Goal: Task Accomplishment & Management: Complete application form

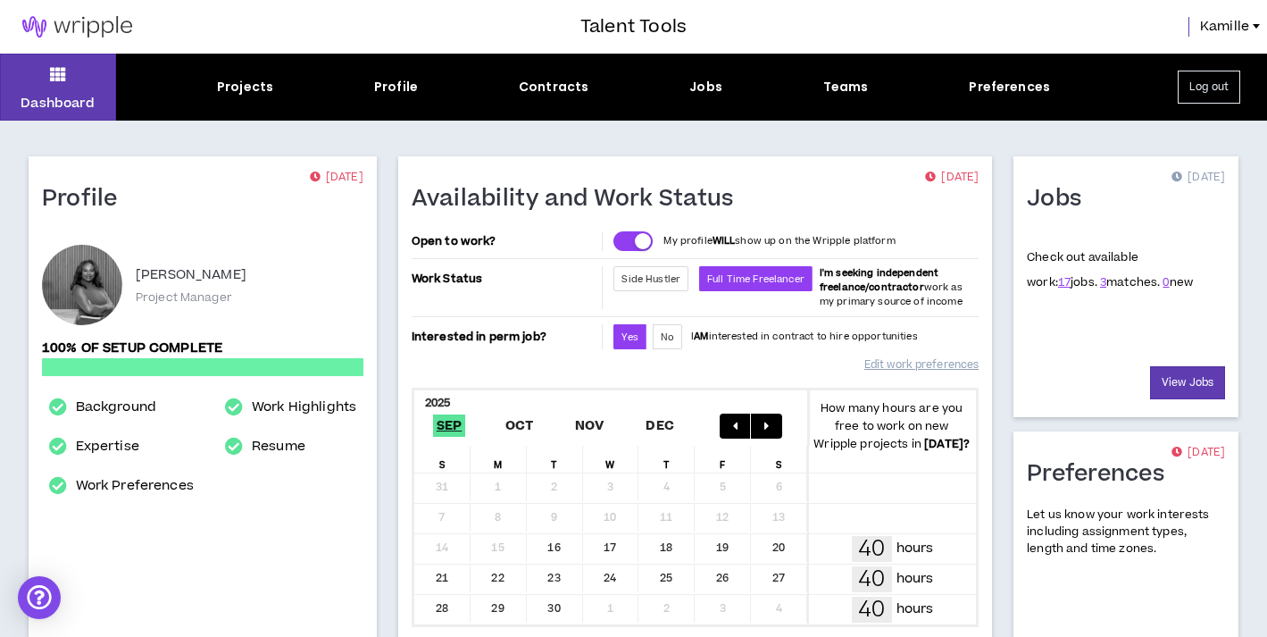
scroll to position [569, 0]
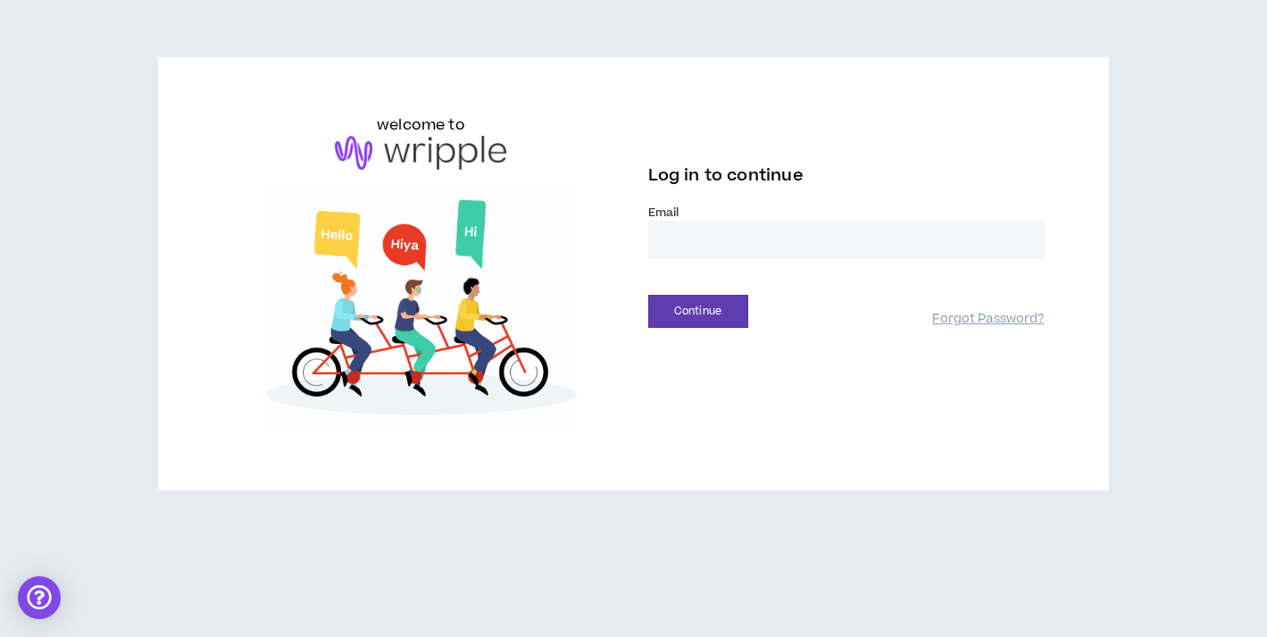
click at [746, 235] on input "email" at bounding box center [846, 240] width 396 height 38
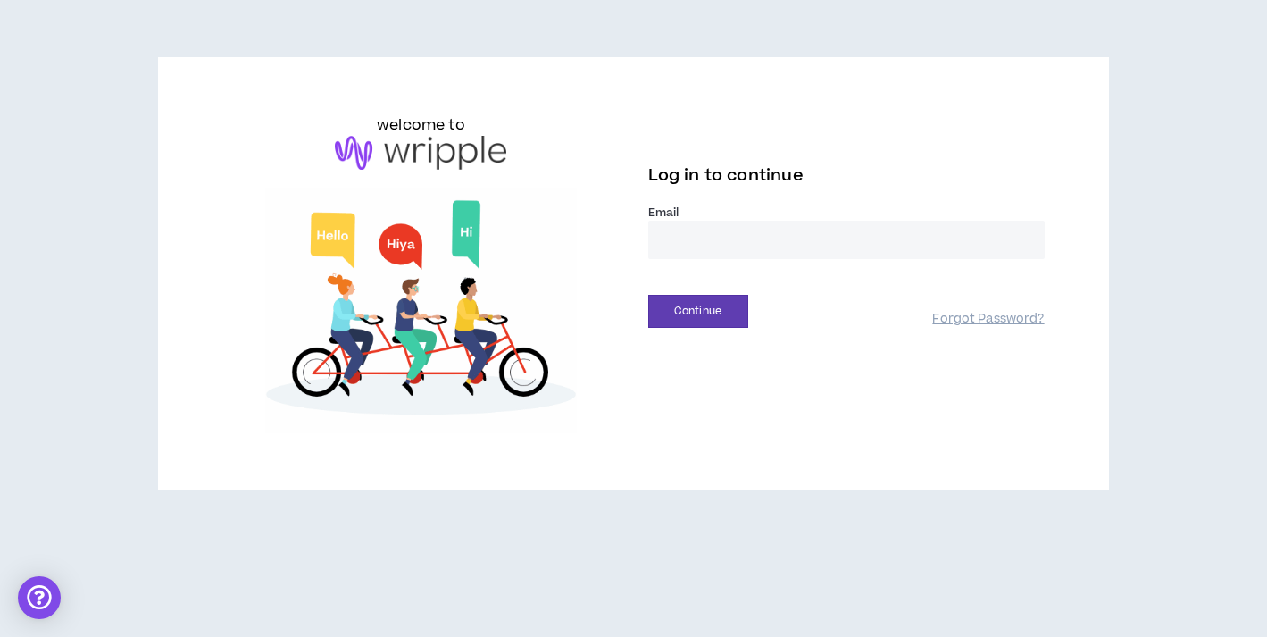
type input "**********"
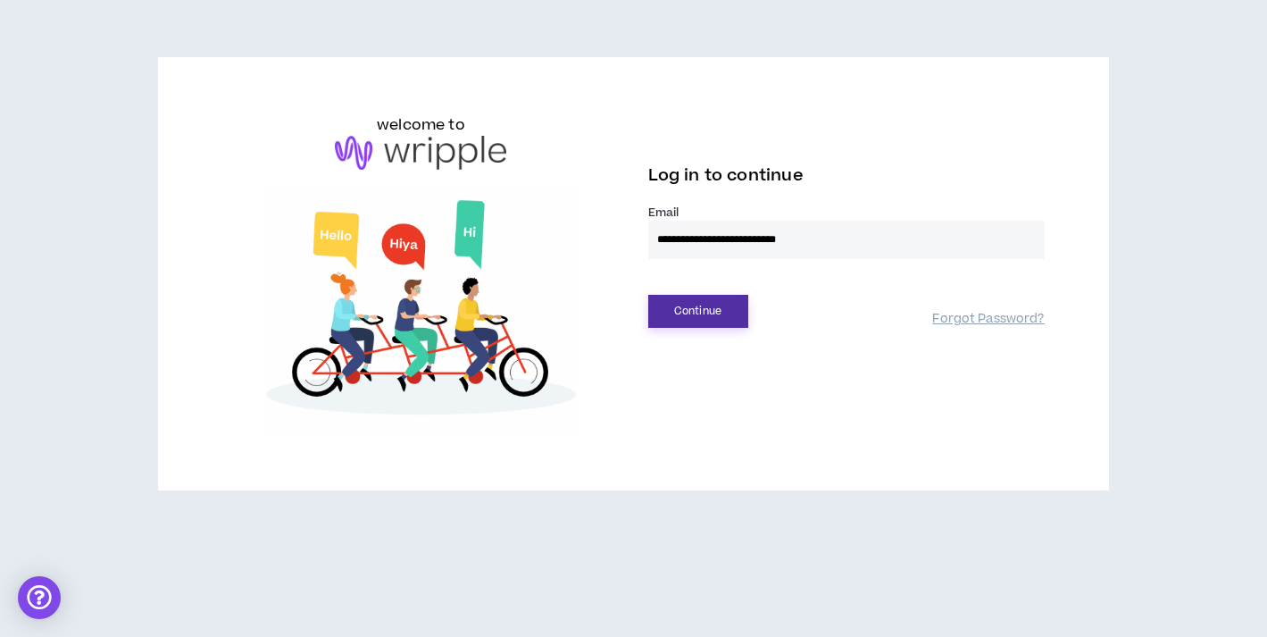
click at [697, 305] on button "Continue" at bounding box center [698, 311] width 100 height 33
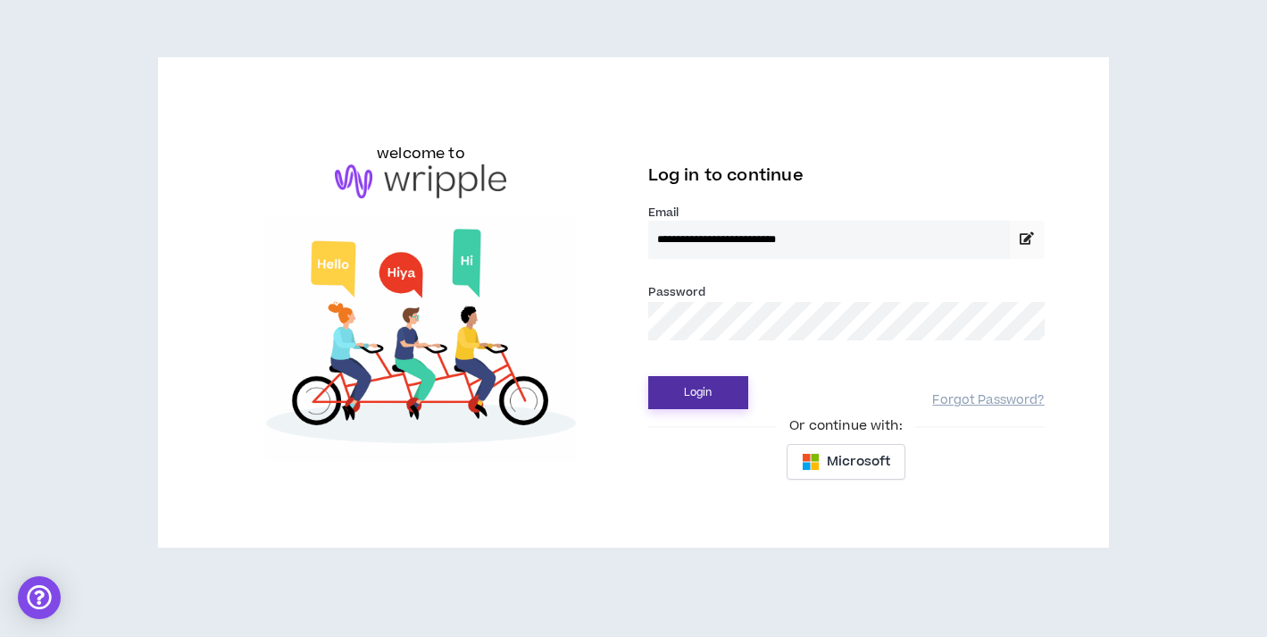
click at [716, 392] on button "Login" at bounding box center [698, 392] width 100 height 33
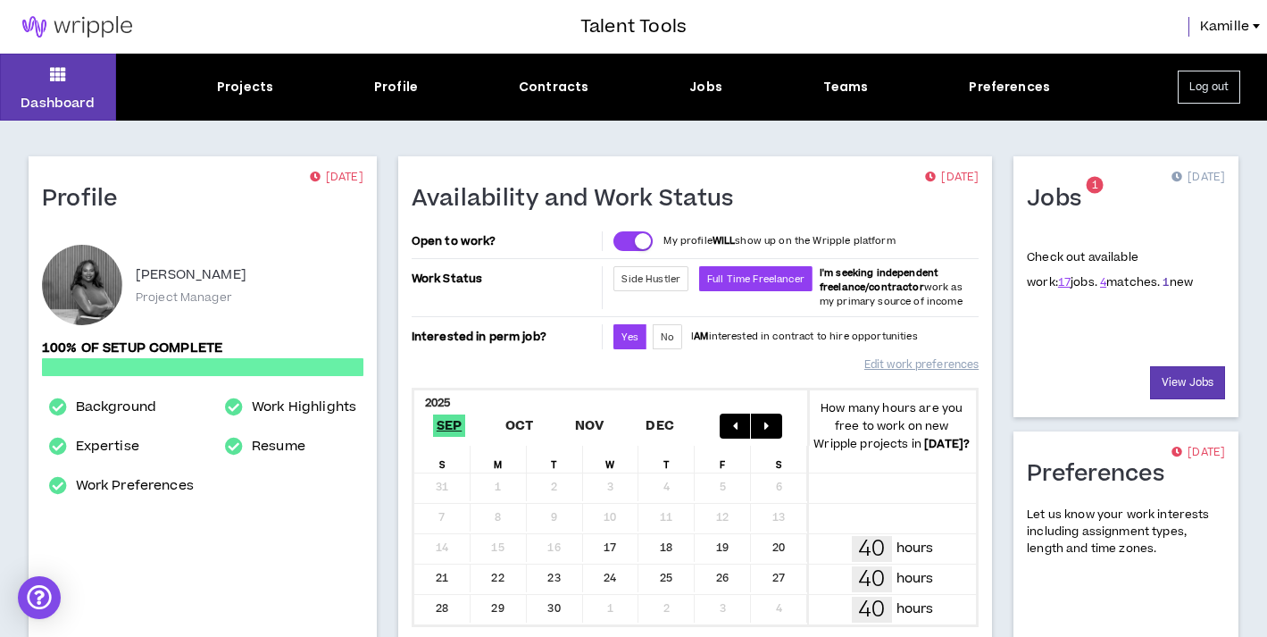
click at [1163, 283] on link "1" at bounding box center [1166, 282] width 6 height 16
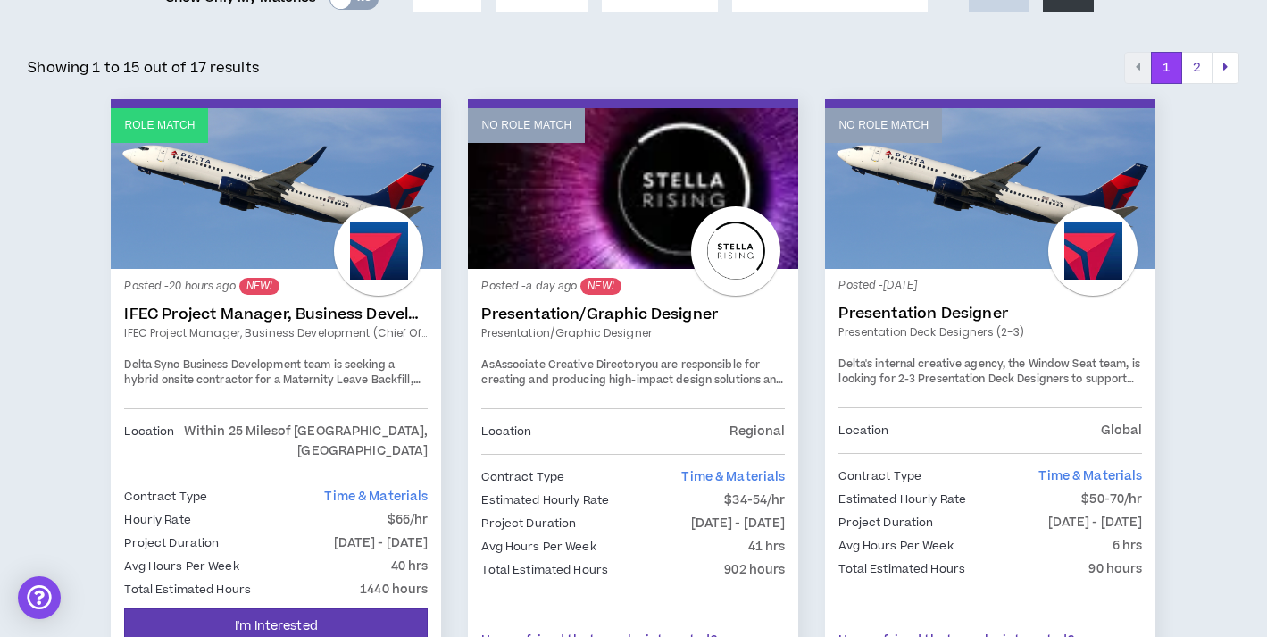
scroll to position [274, 0]
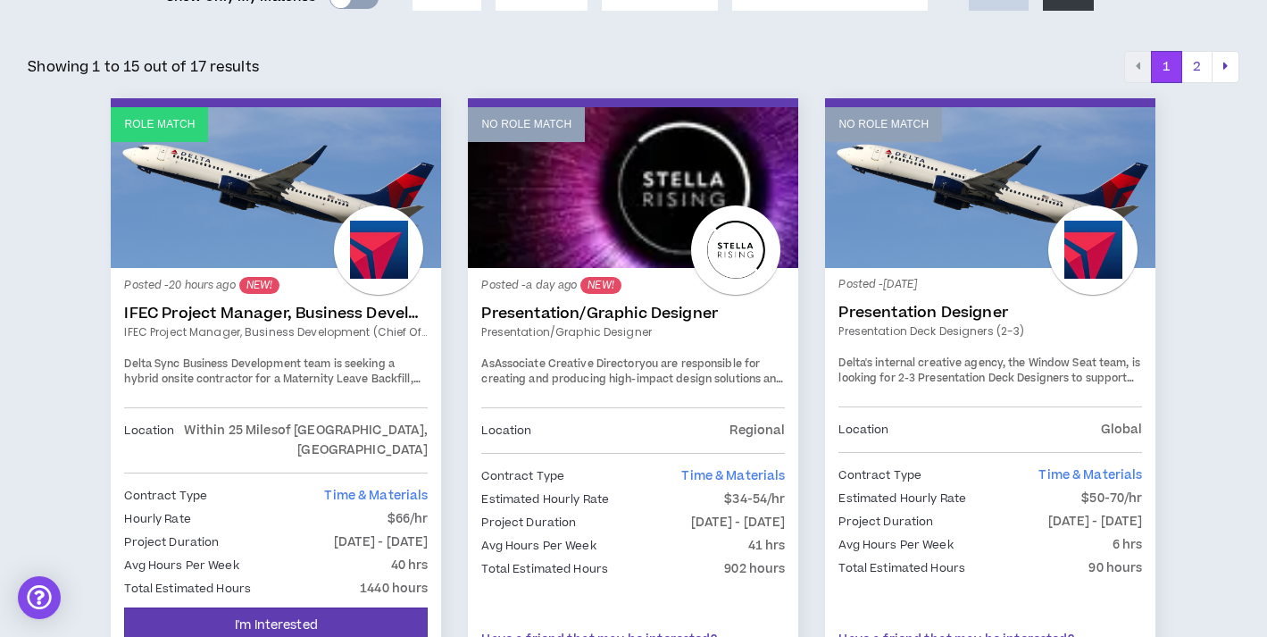
click at [382, 307] on link "IFEC Project Manager, Business Development (Chief of Staff)" at bounding box center [276, 313] width 304 height 18
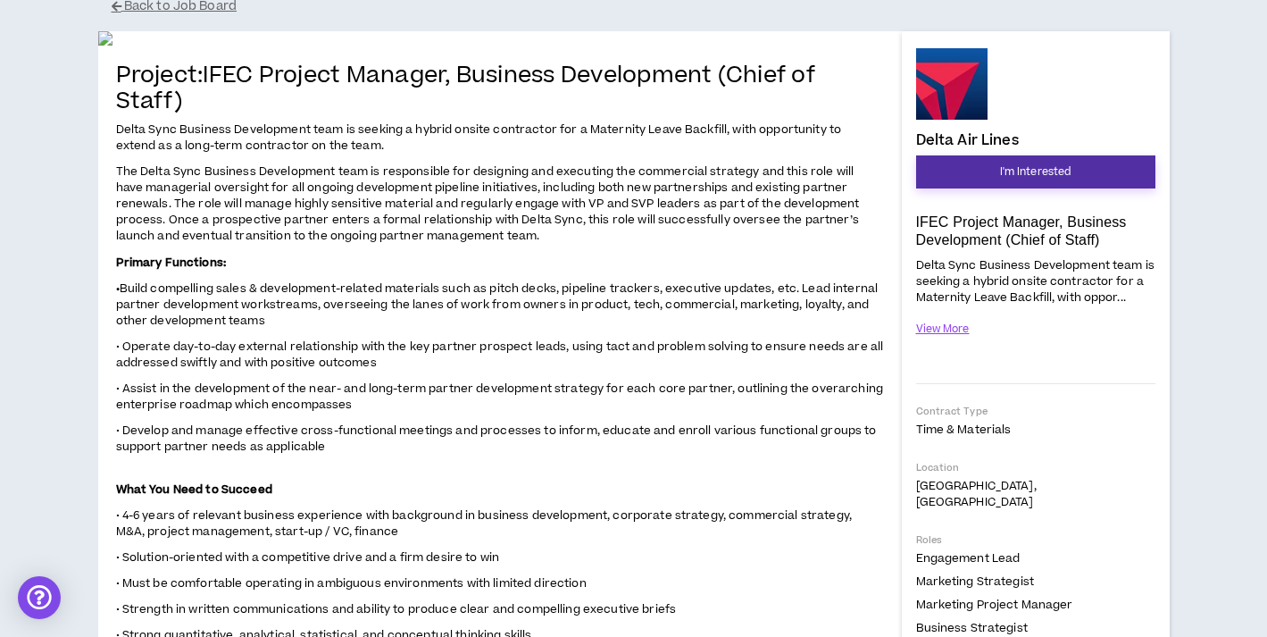
scroll to position [141, 0]
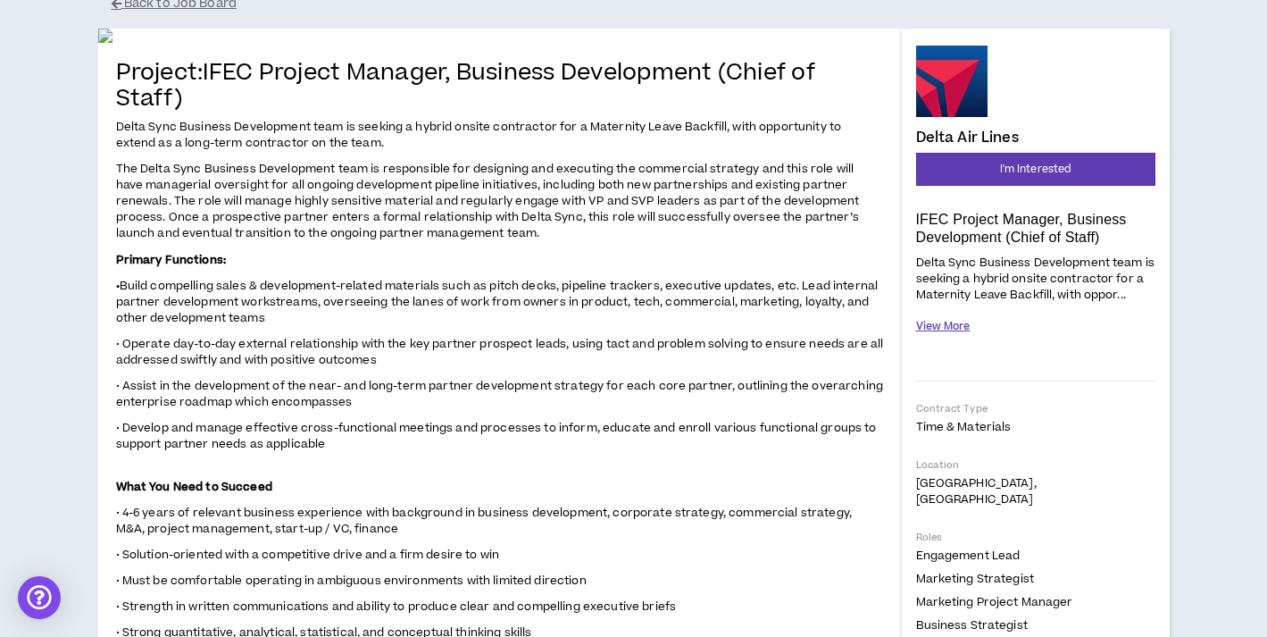
click at [956, 329] on button "View More" at bounding box center [943, 326] width 54 height 31
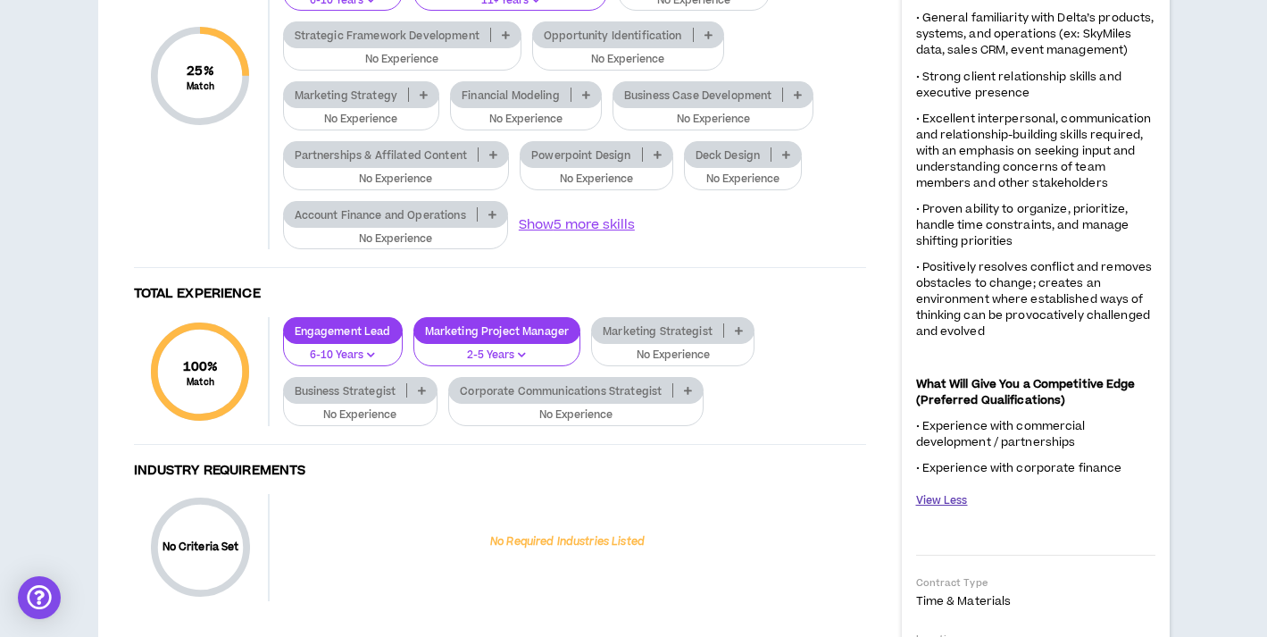
scroll to position [1519, 0]
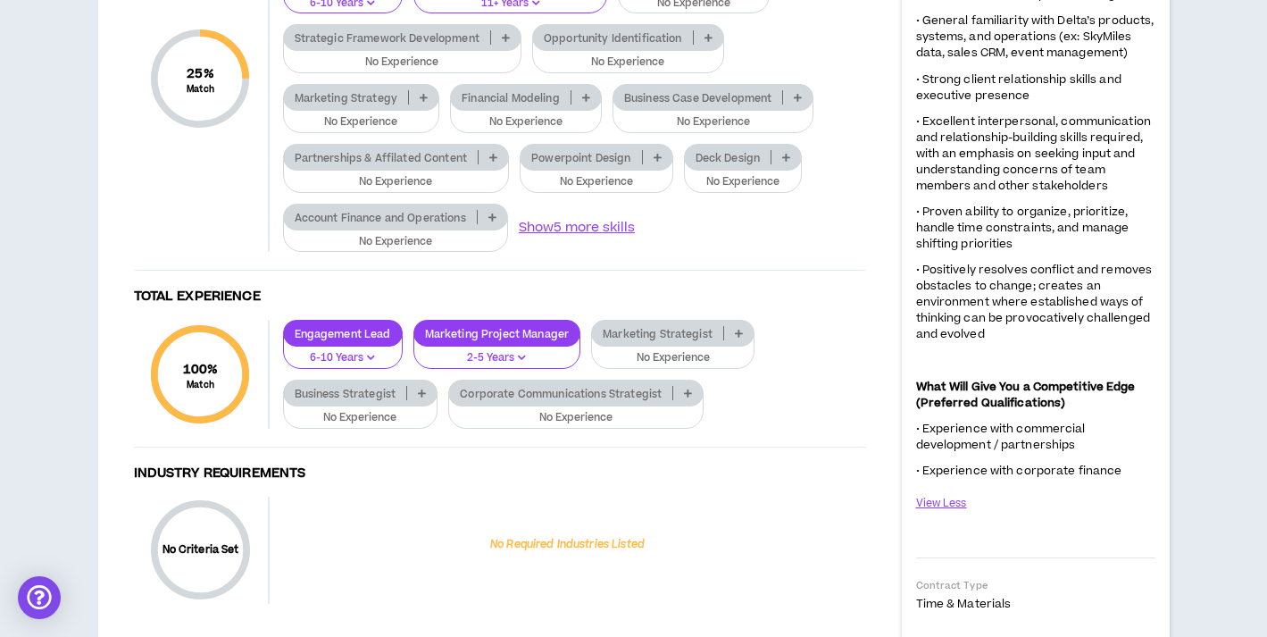
click at [734, 12] on p "No Experience" at bounding box center [694, 4] width 129 height 16
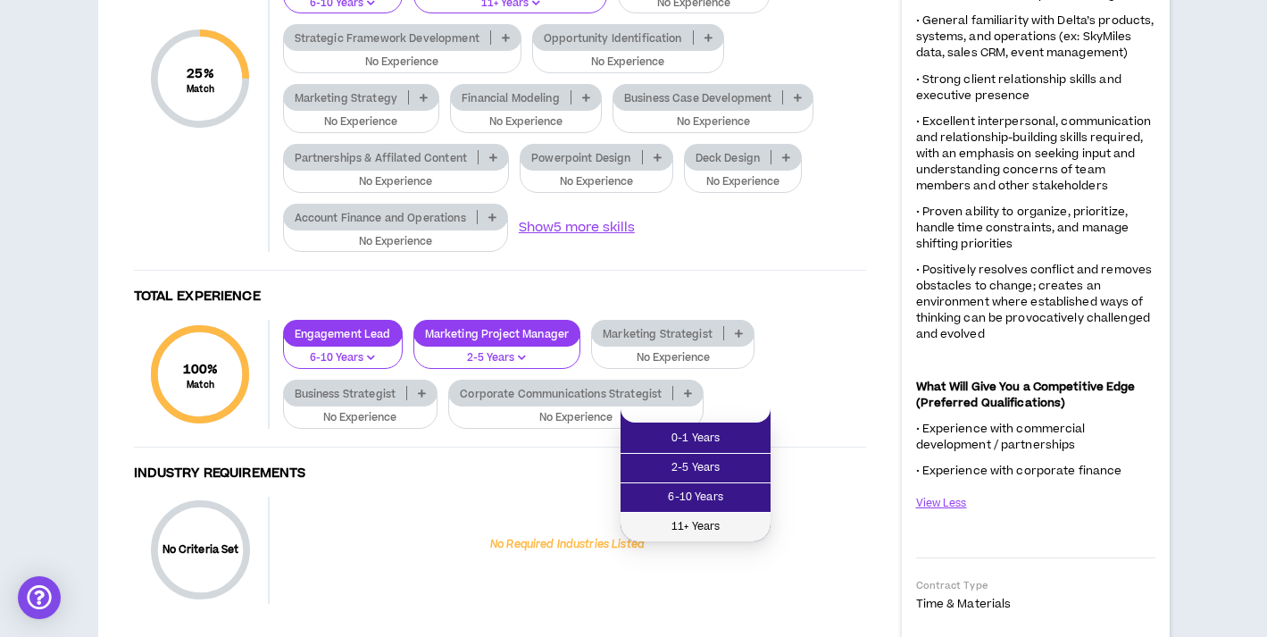
click at [716, 529] on span "11+ Years" at bounding box center [695, 527] width 129 height 20
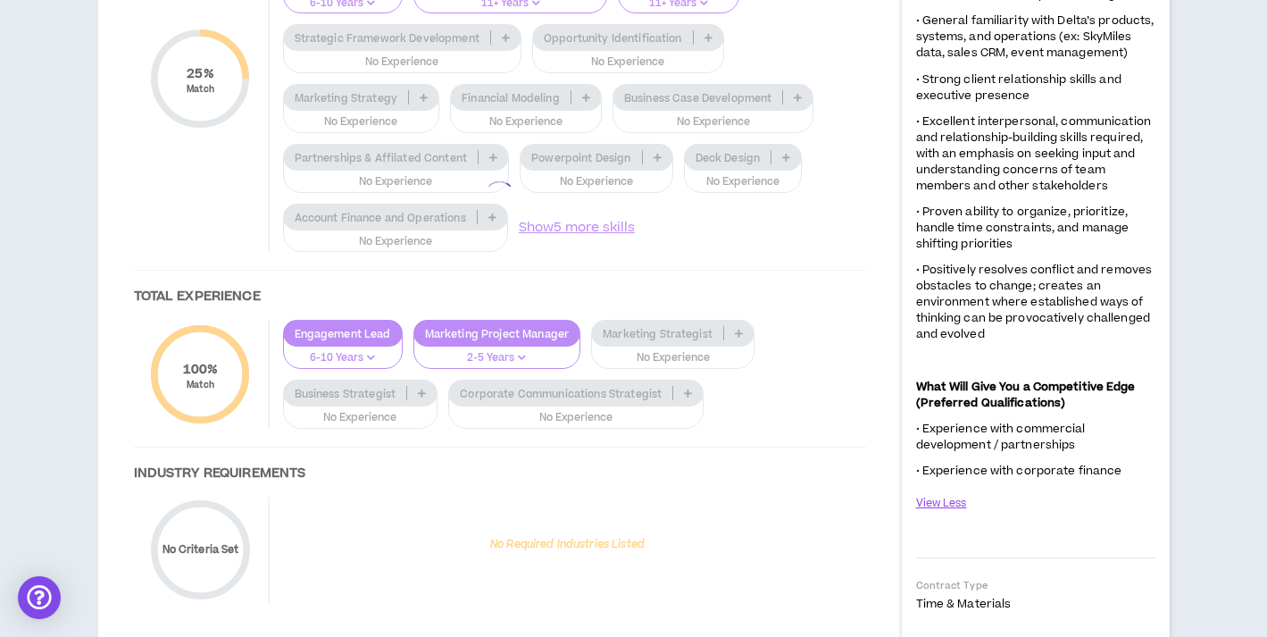
click at [502, 470] on div at bounding box center [500, 196] width 768 height 884
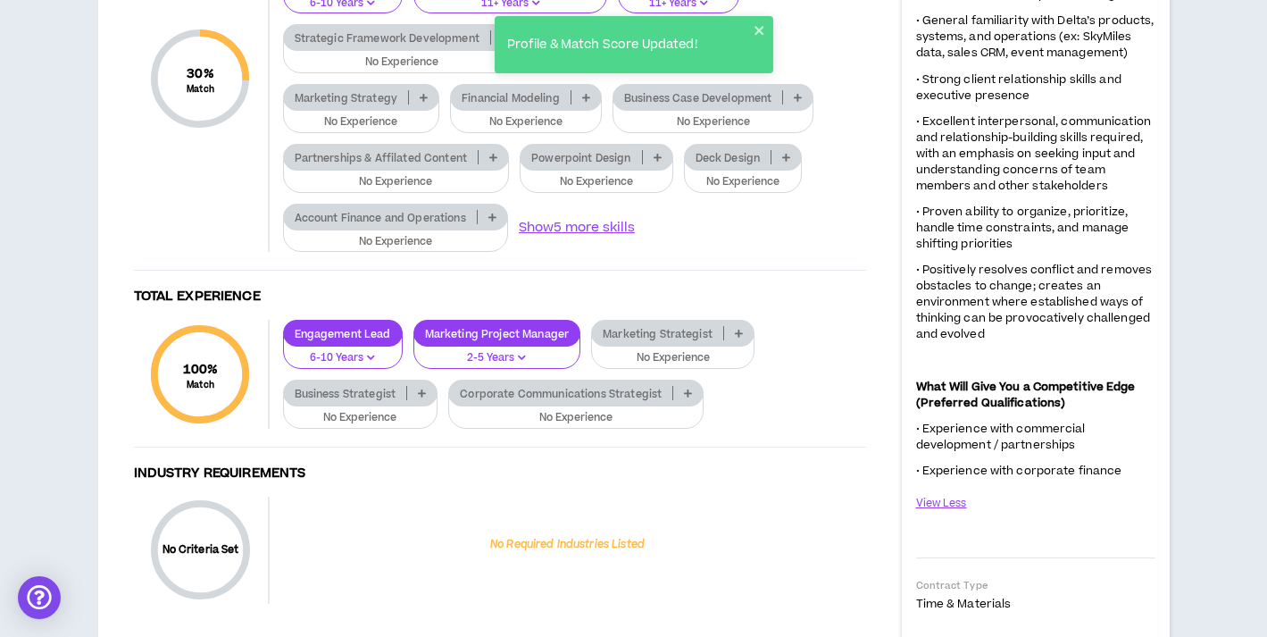
click at [502, 42] on icon at bounding box center [506, 37] width 8 height 9
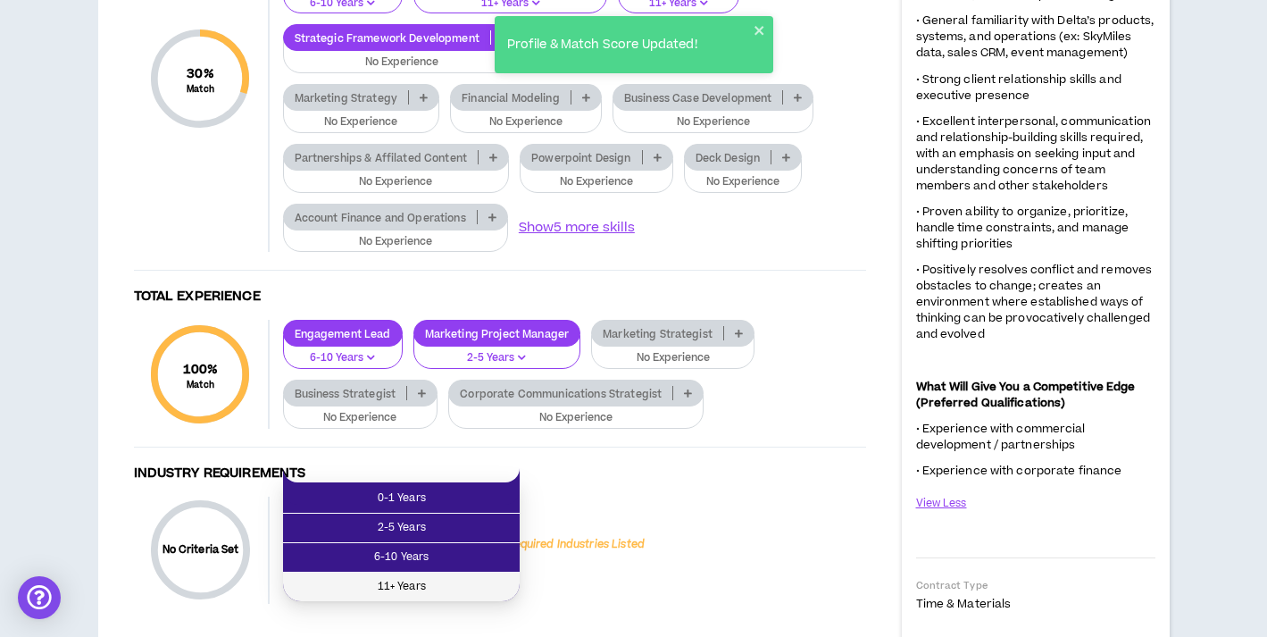
click at [466, 581] on span "11+ Years" at bounding box center [401, 587] width 215 height 20
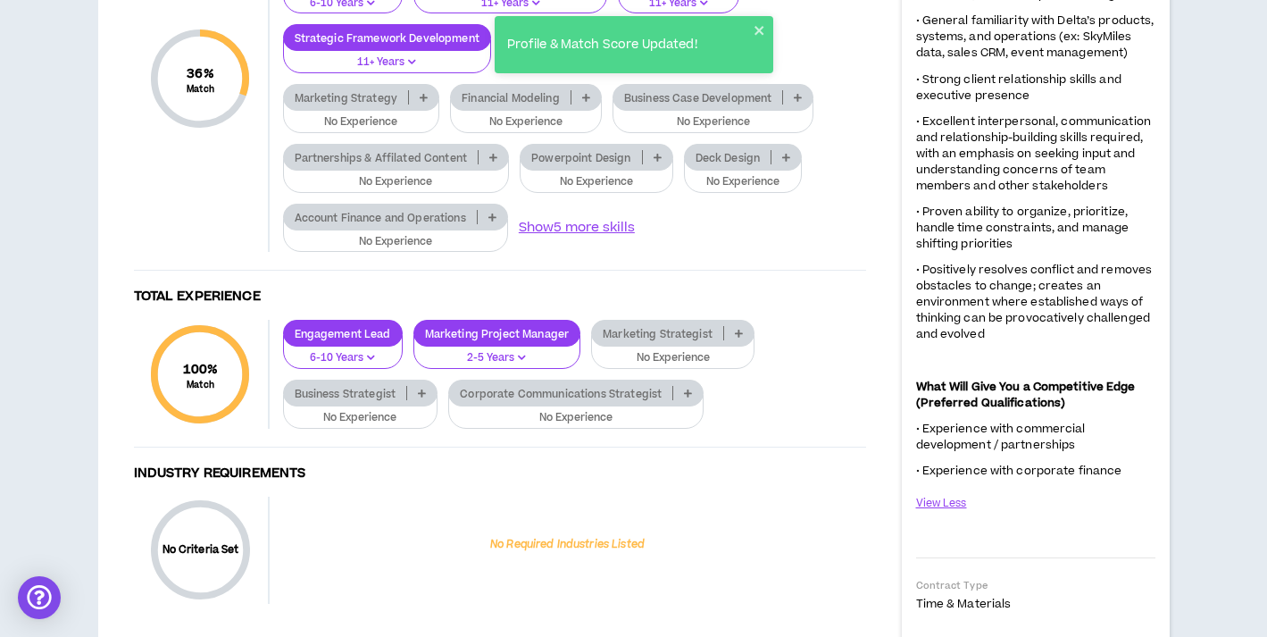
click at [676, 42] on icon at bounding box center [677, 37] width 8 height 9
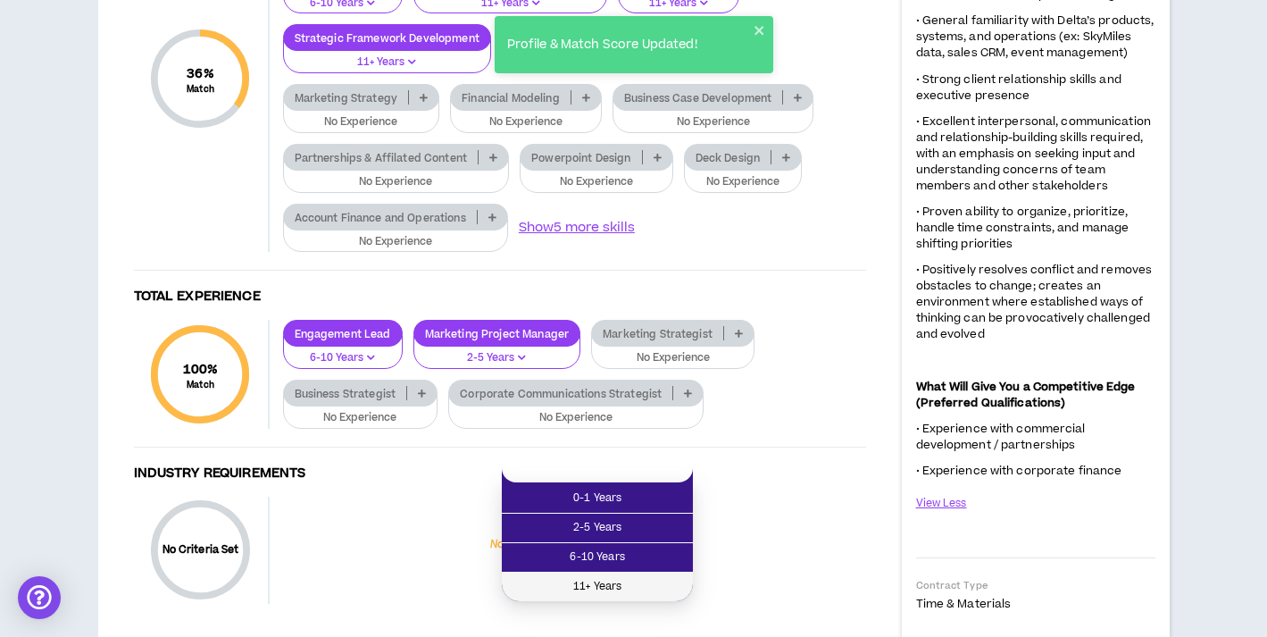
click at [621, 583] on span "11+ Years" at bounding box center [598, 587] width 170 height 20
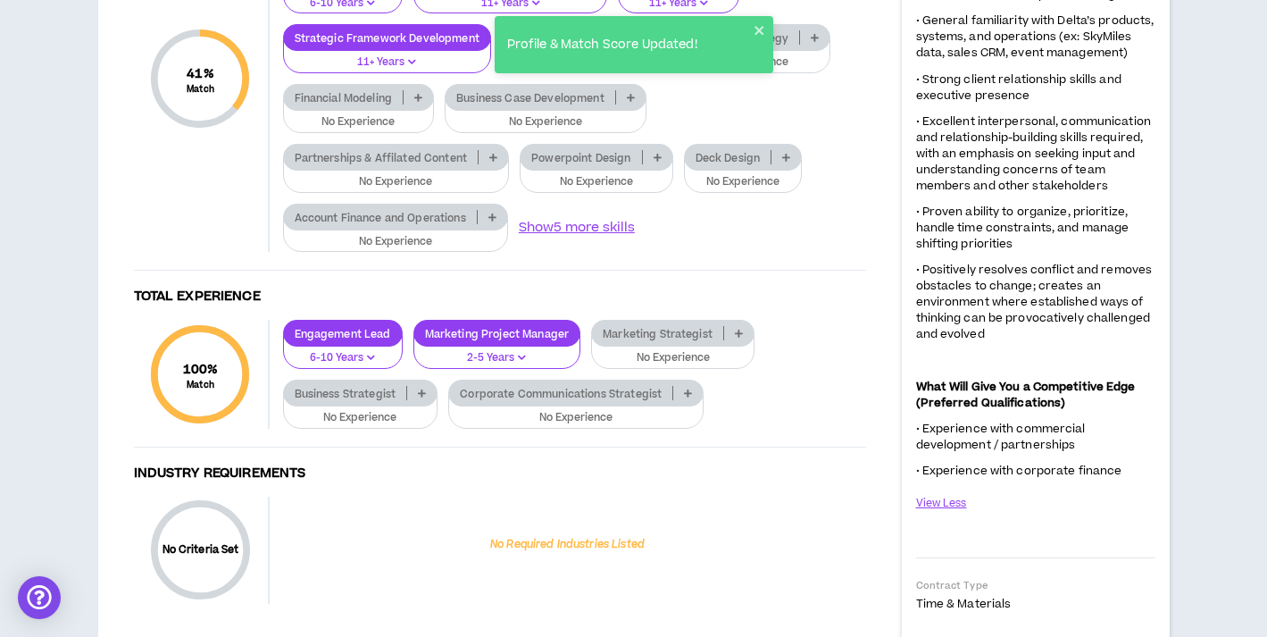
click at [816, 42] on icon at bounding box center [815, 37] width 8 height 9
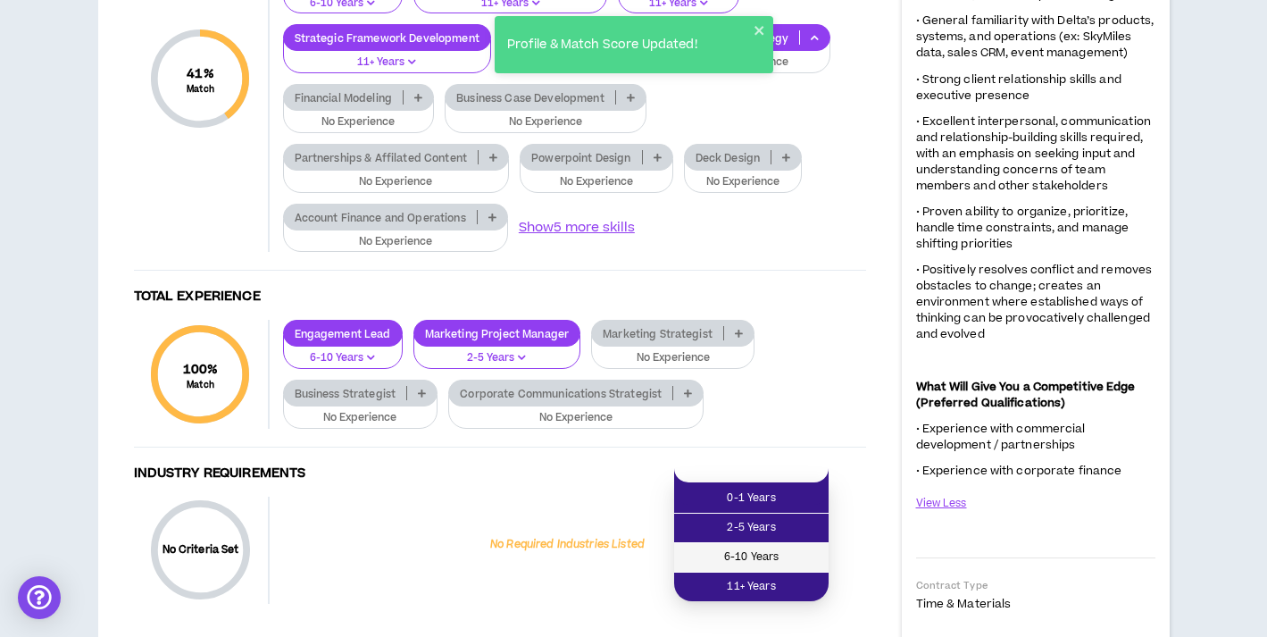
click at [768, 550] on span "6-10 Years" at bounding box center [751, 557] width 133 height 20
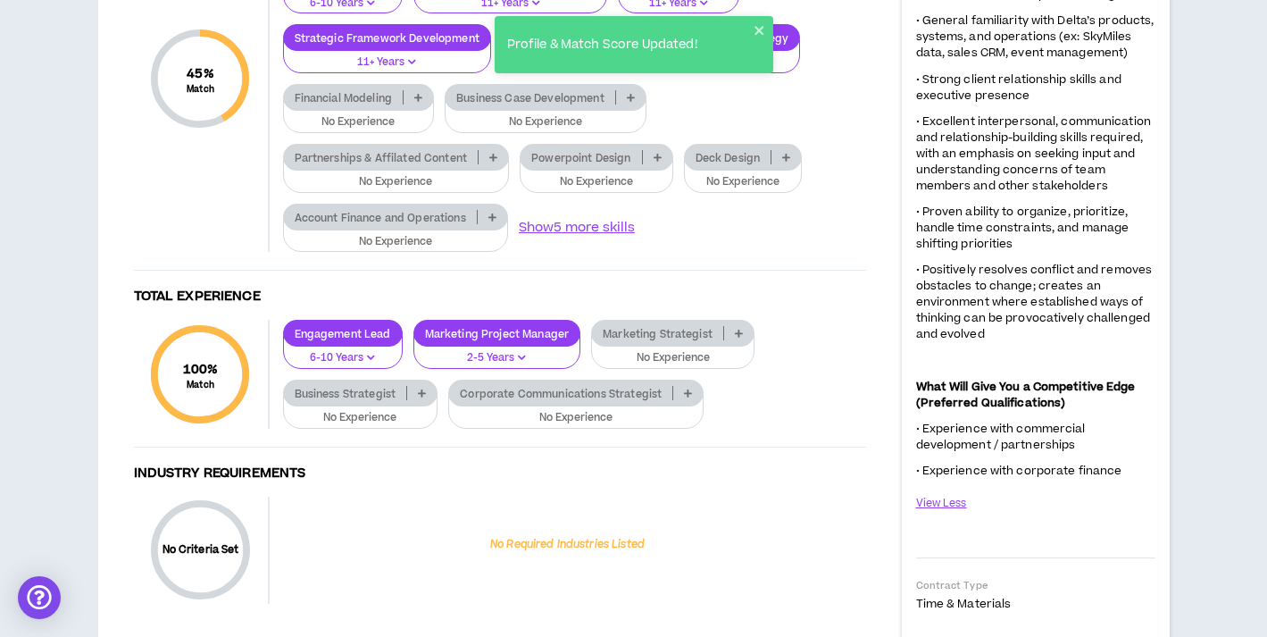
click at [422, 102] on icon at bounding box center [418, 97] width 8 height 9
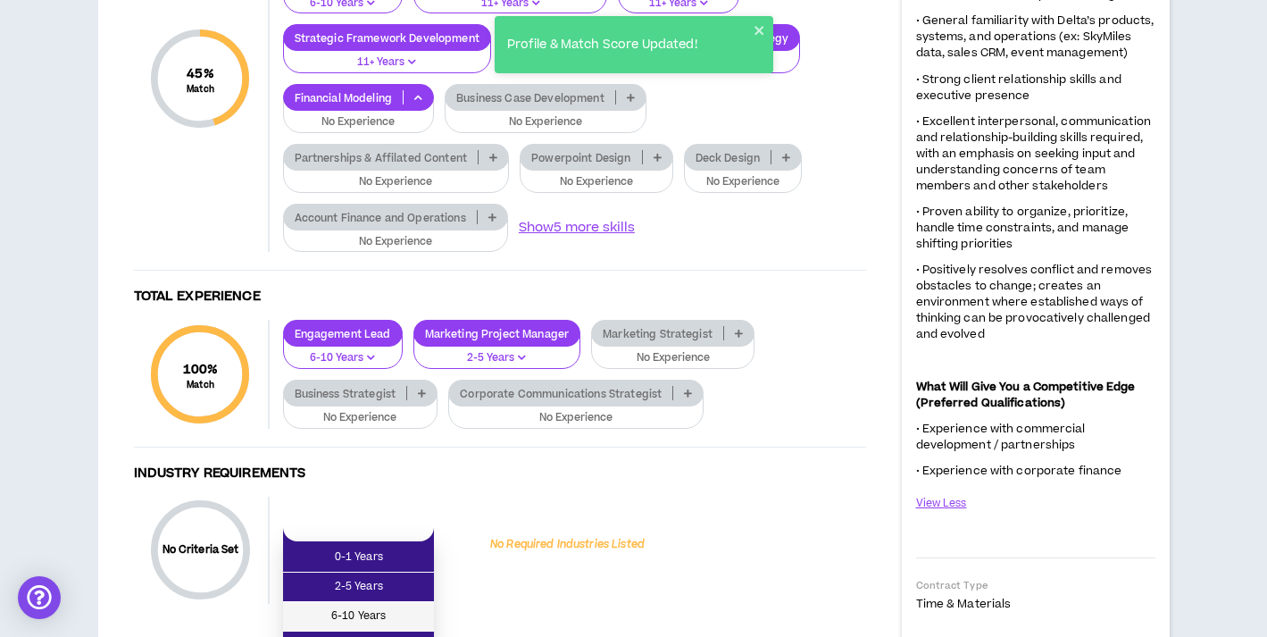
click at [376, 625] on span "6-10 Years" at bounding box center [358, 616] width 129 height 20
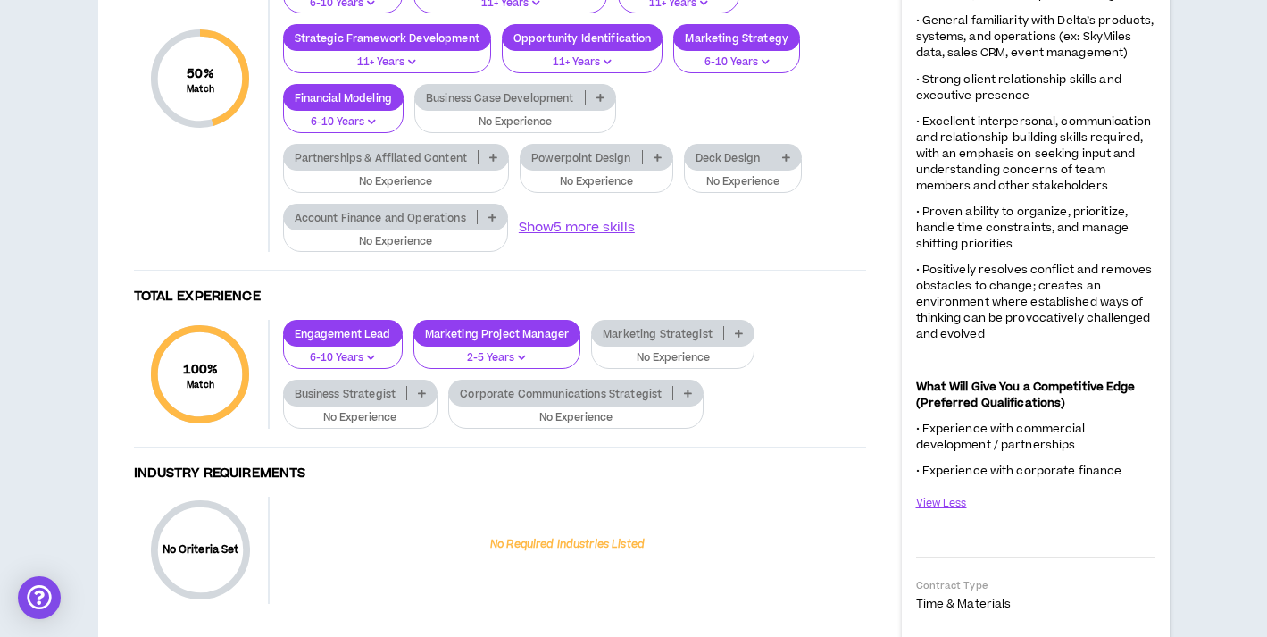
click at [600, 102] on icon at bounding box center [600, 97] width 8 height 9
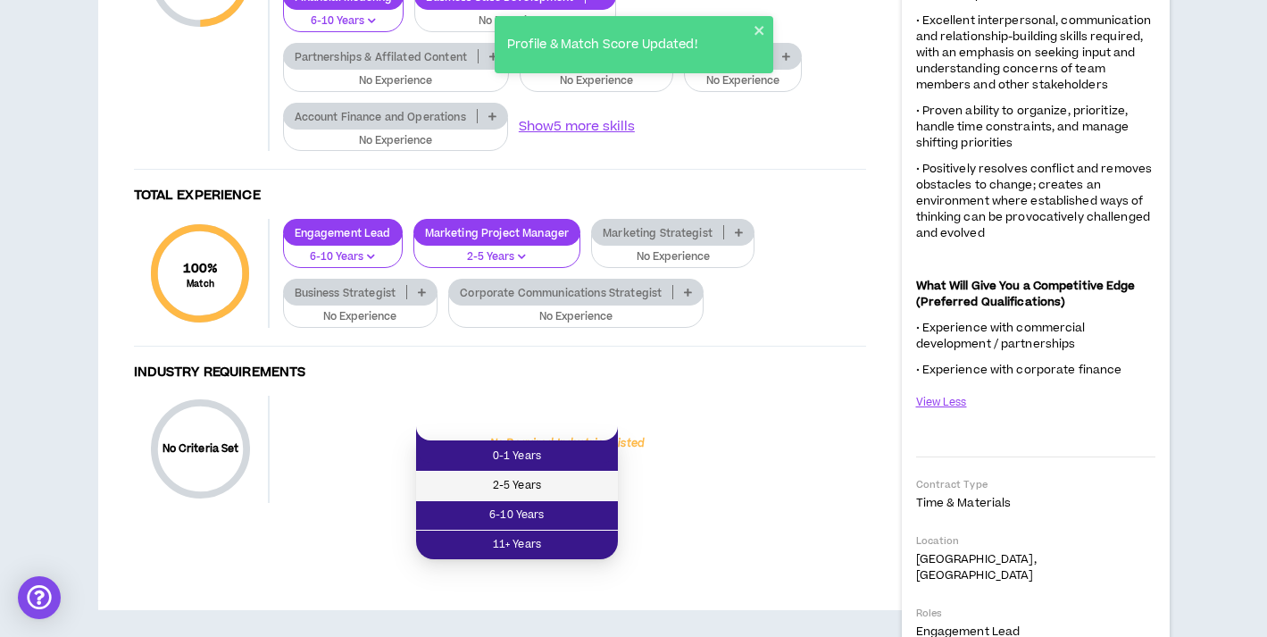
scroll to position [1623, 0]
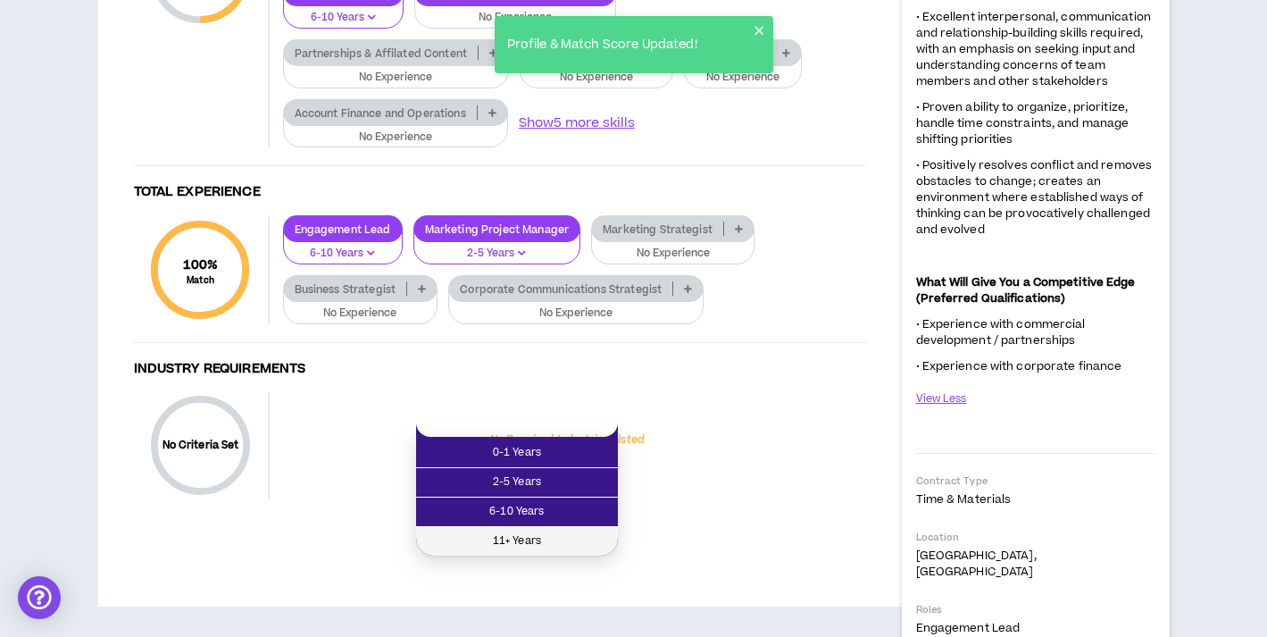
click at [535, 541] on span "11+ Years" at bounding box center [517, 541] width 180 height 20
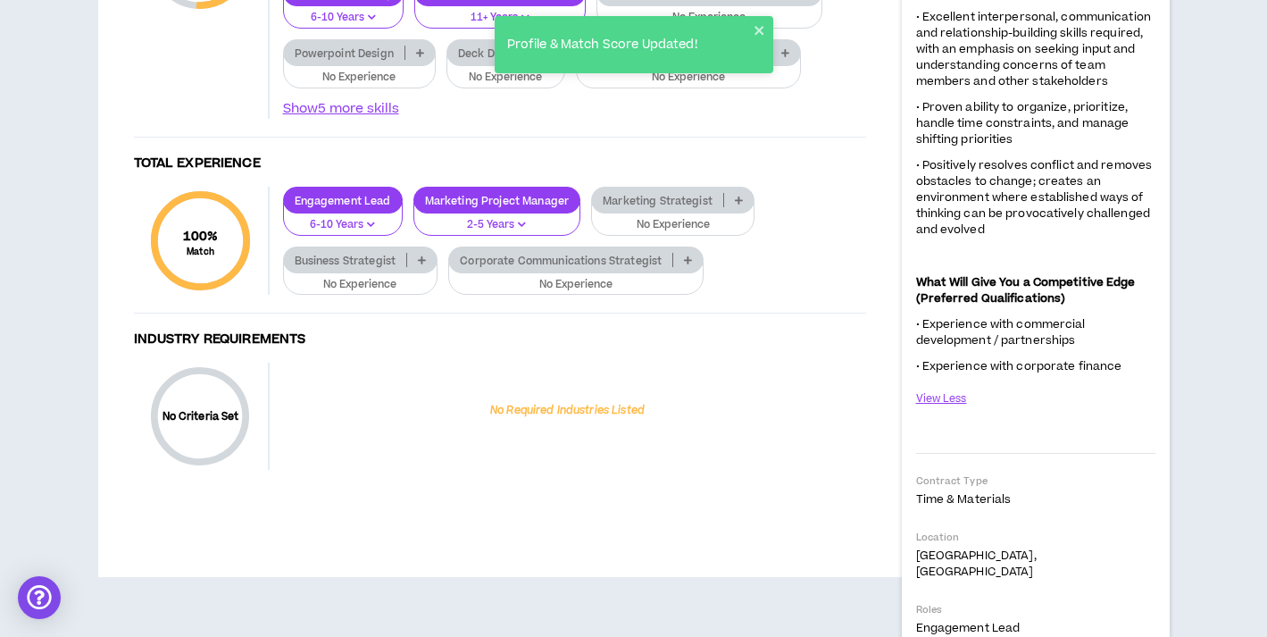
click at [416, 57] on icon at bounding box center [420, 52] width 8 height 9
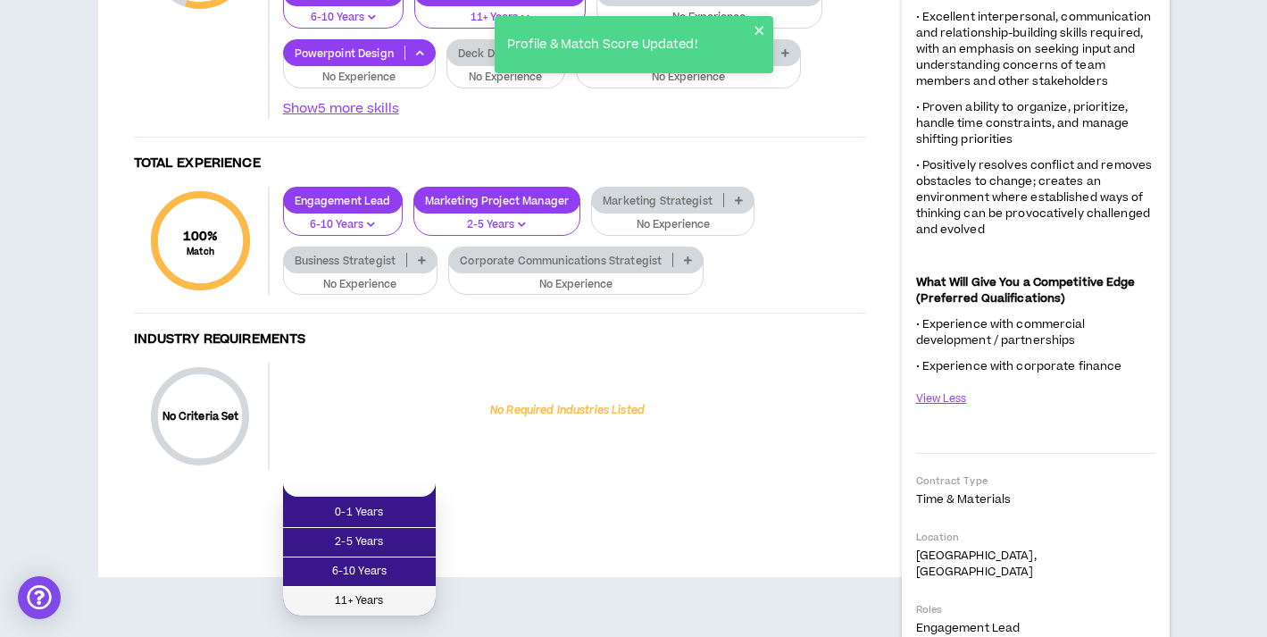
click at [385, 596] on span "11+ Years" at bounding box center [359, 601] width 131 height 20
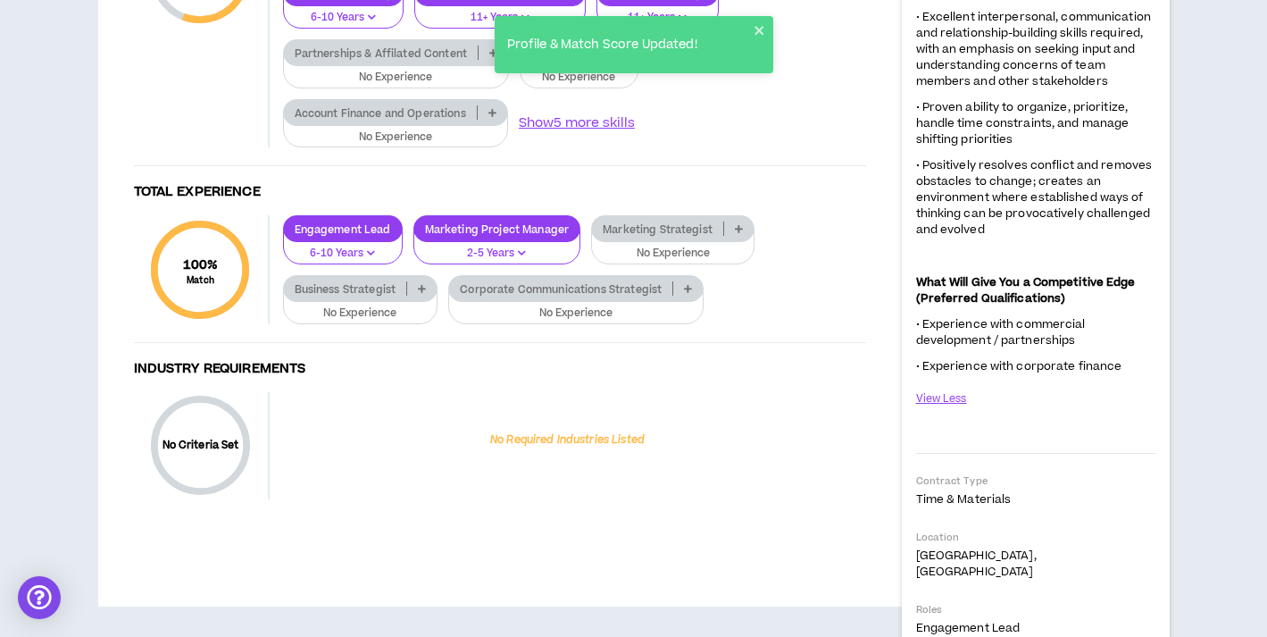
click at [622, 57] on icon at bounding box center [623, 52] width 8 height 9
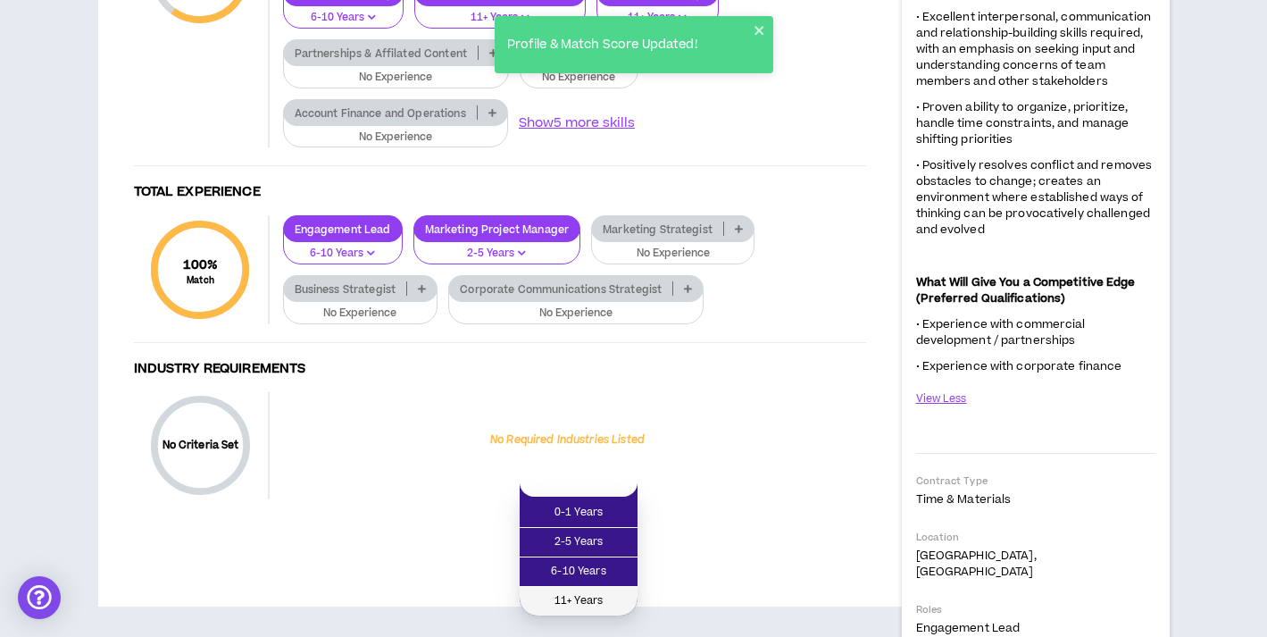
click at [568, 596] on span "11+ Years" at bounding box center [578, 601] width 96 height 20
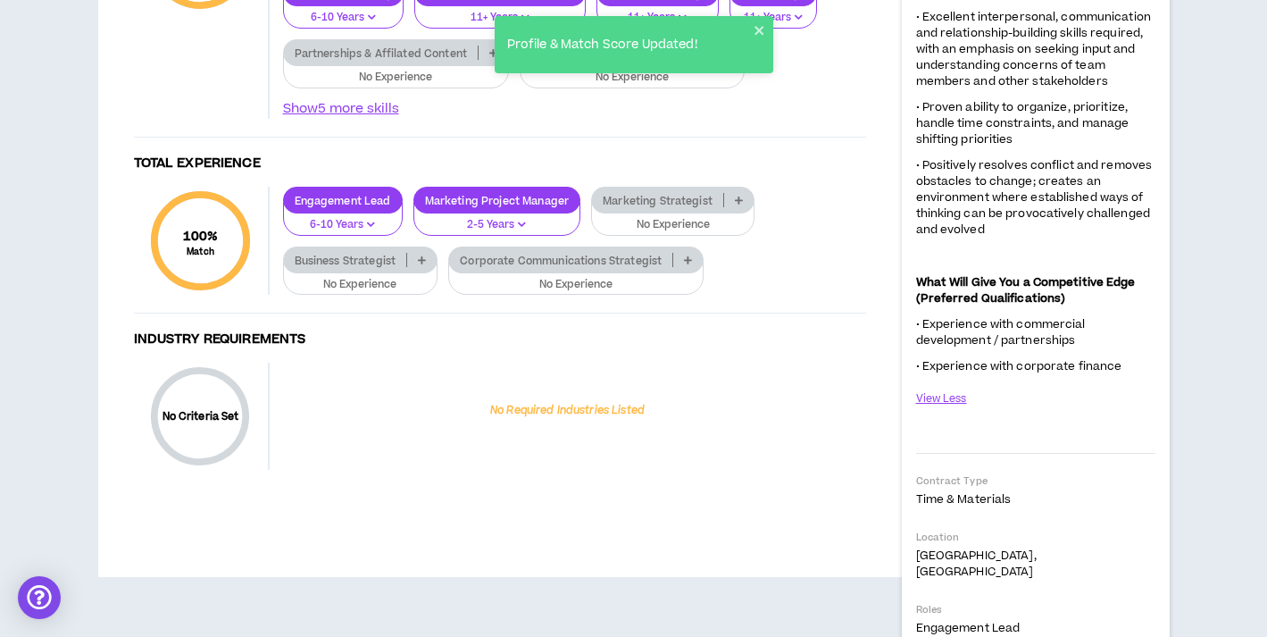
click at [490, 57] on icon at bounding box center [493, 52] width 8 height 9
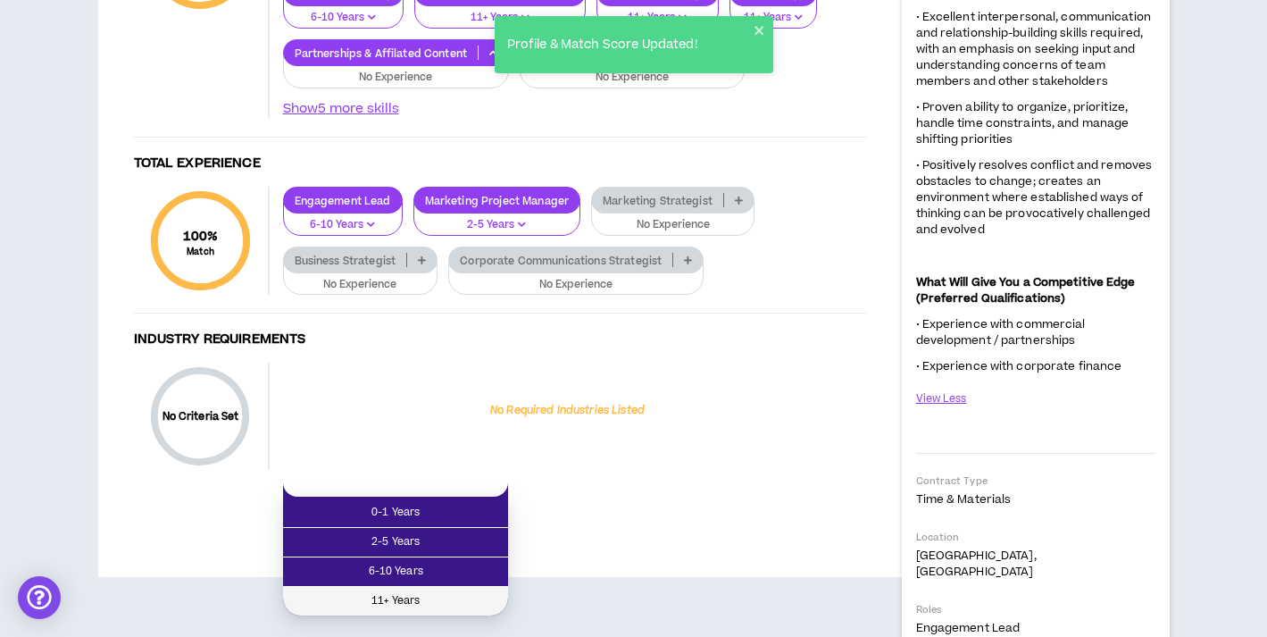
click at [418, 596] on span "11+ Years" at bounding box center [396, 601] width 204 height 20
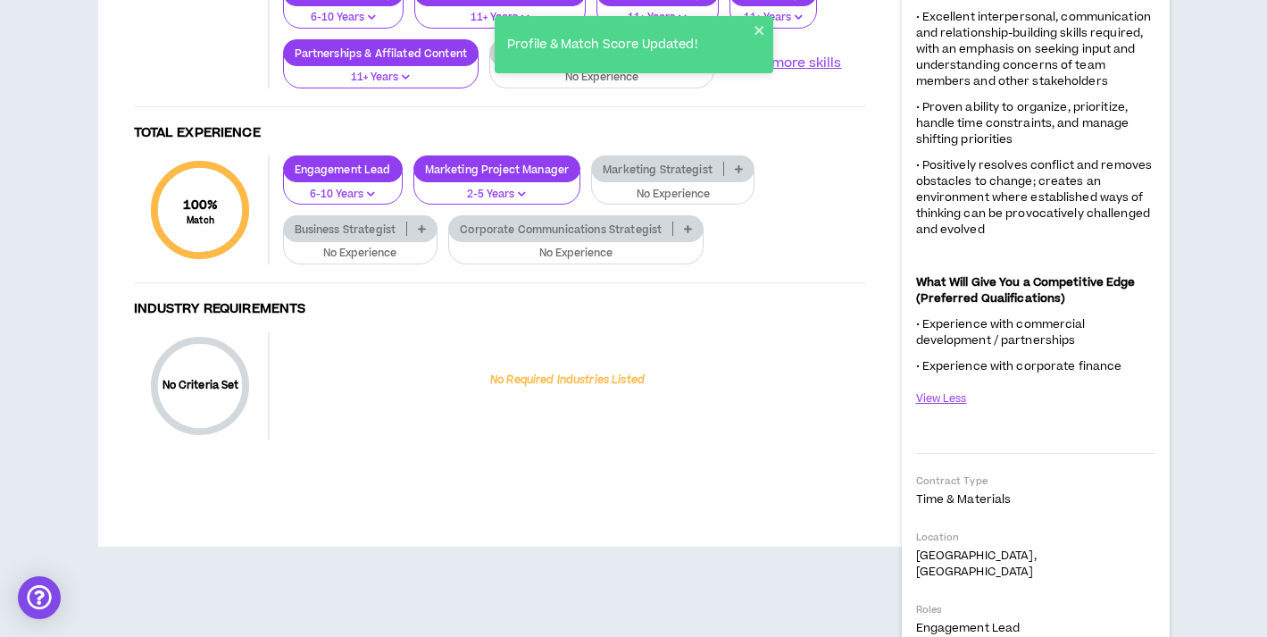
click at [697, 57] on icon at bounding box center [699, 52] width 8 height 9
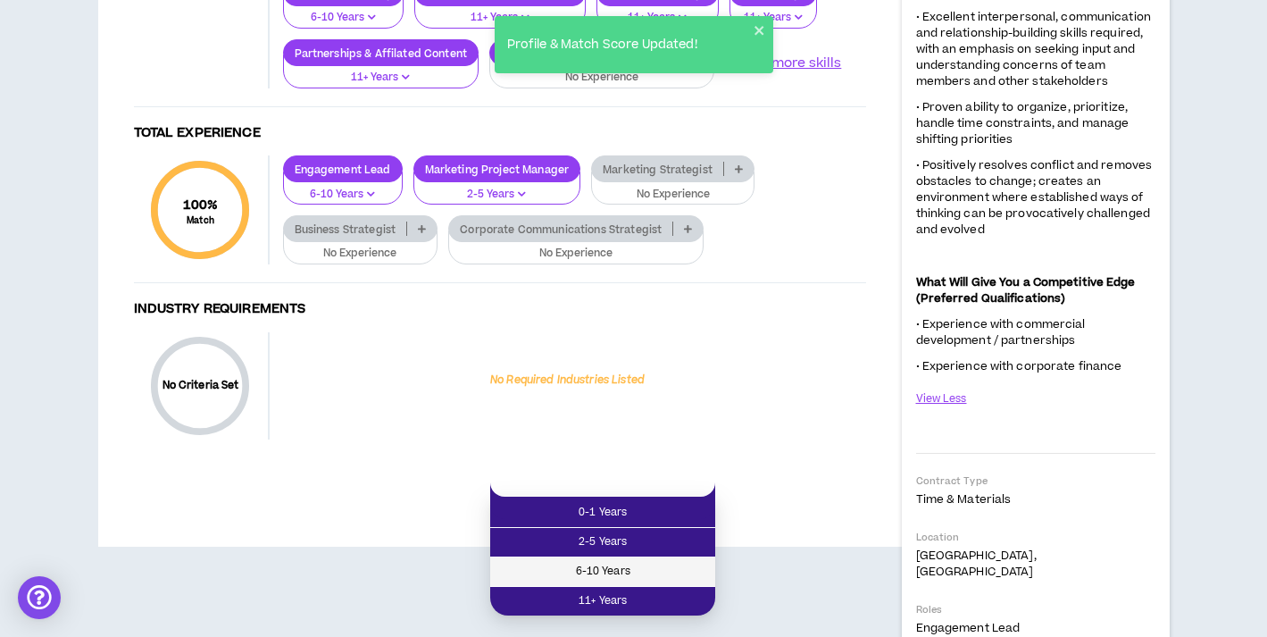
click at [641, 567] on span "6-10 Years" at bounding box center [603, 572] width 204 height 20
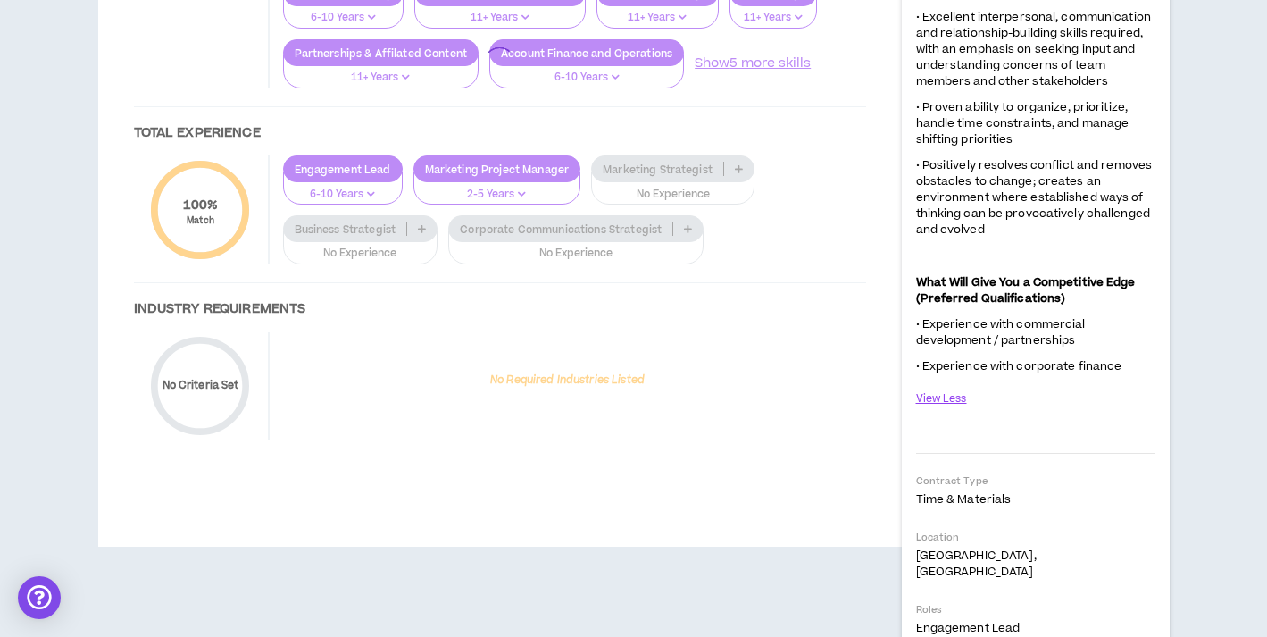
click at [774, 474] on div at bounding box center [500, 62] width 768 height 824
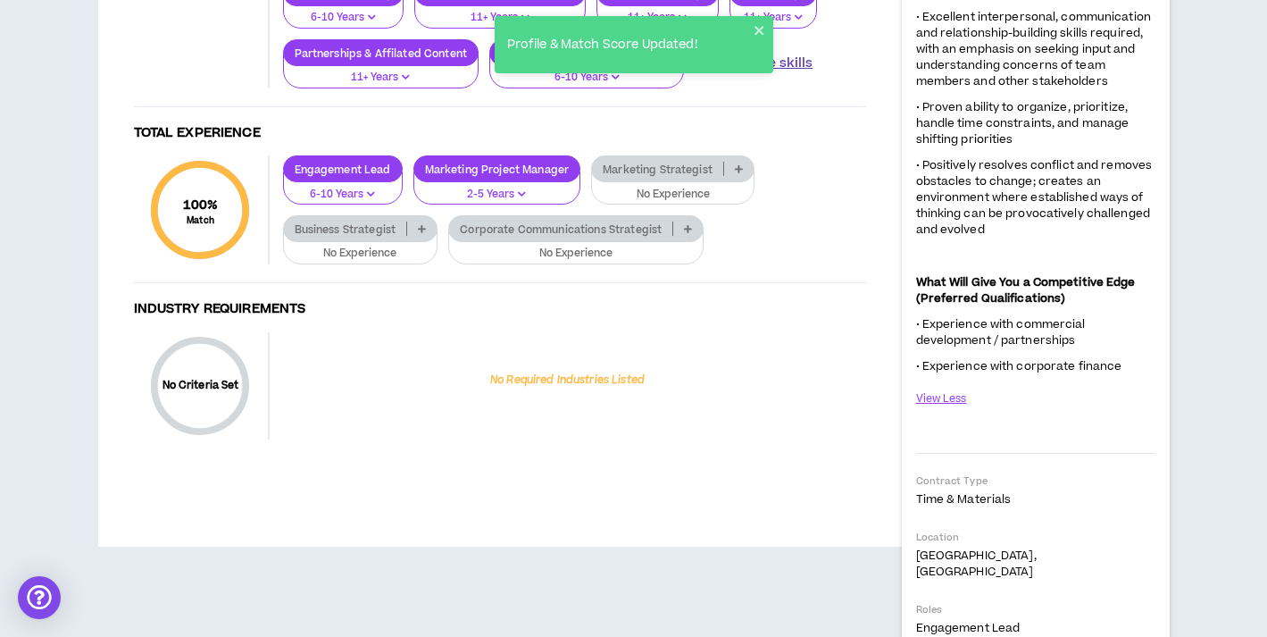
click at [770, 73] on button "Show 5 more skills" at bounding box center [754, 64] width 118 height 20
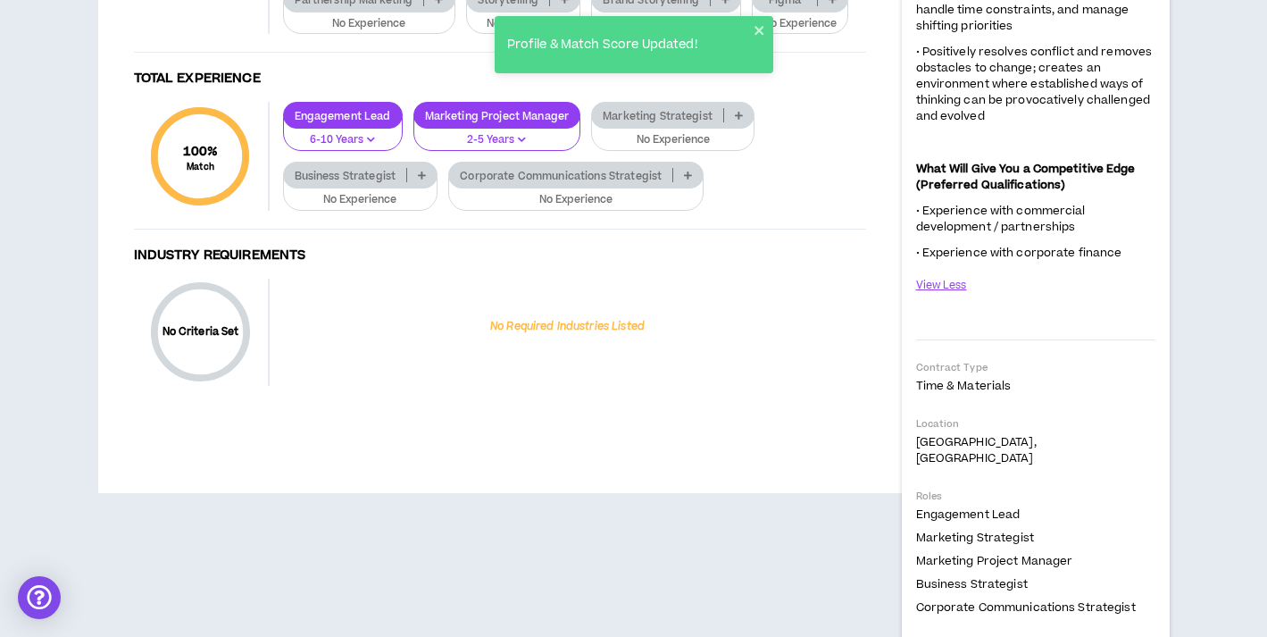
scroll to position [1738, 0]
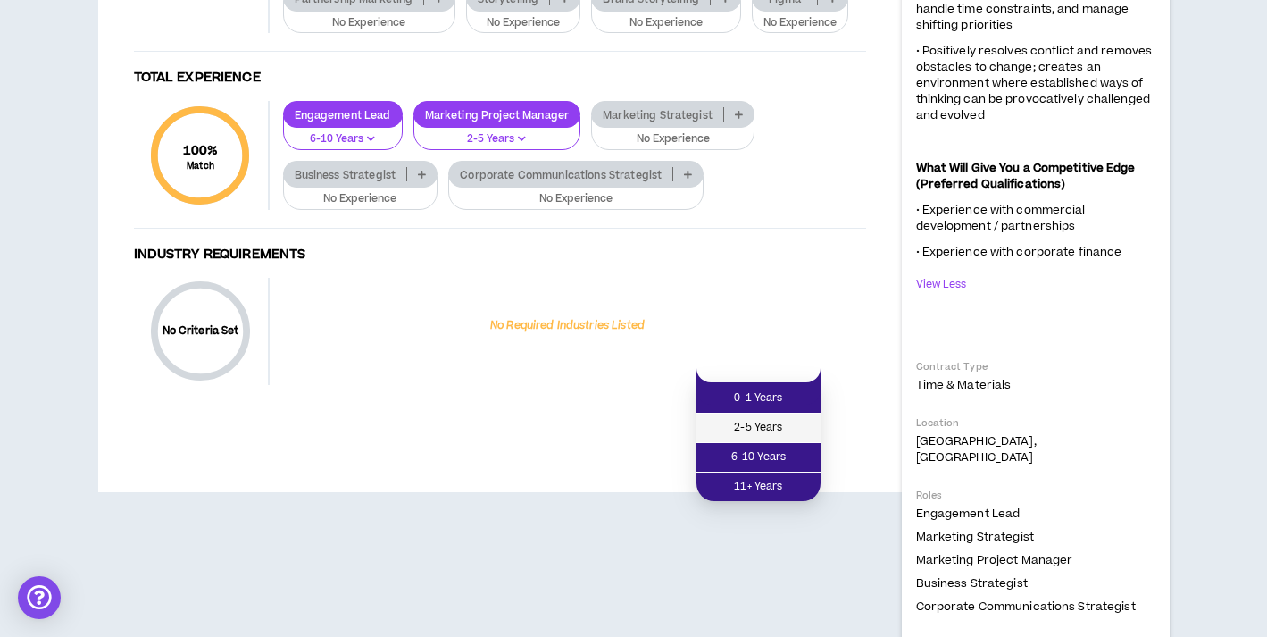
click at [783, 430] on span "2-5 Years" at bounding box center [758, 428] width 103 height 20
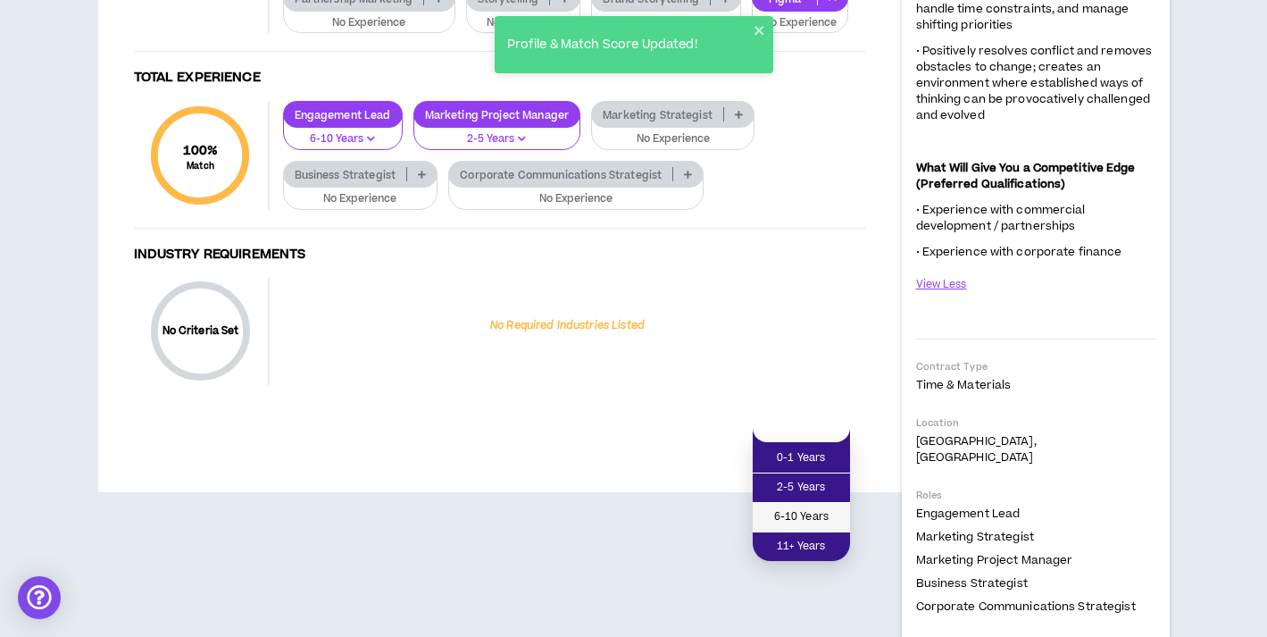
click at [816, 508] on span "6-10 Years" at bounding box center [801, 517] width 76 height 20
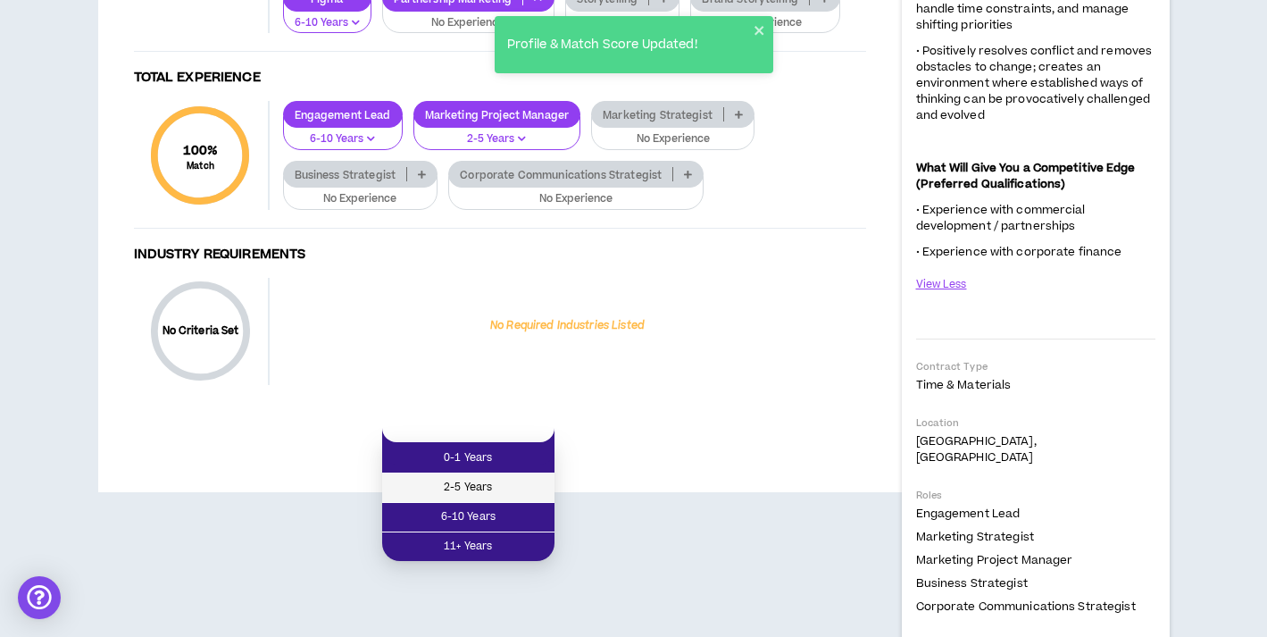
click at [506, 488] on span "2-5 Years" at bounding box center [468, 488] width 151 height 20
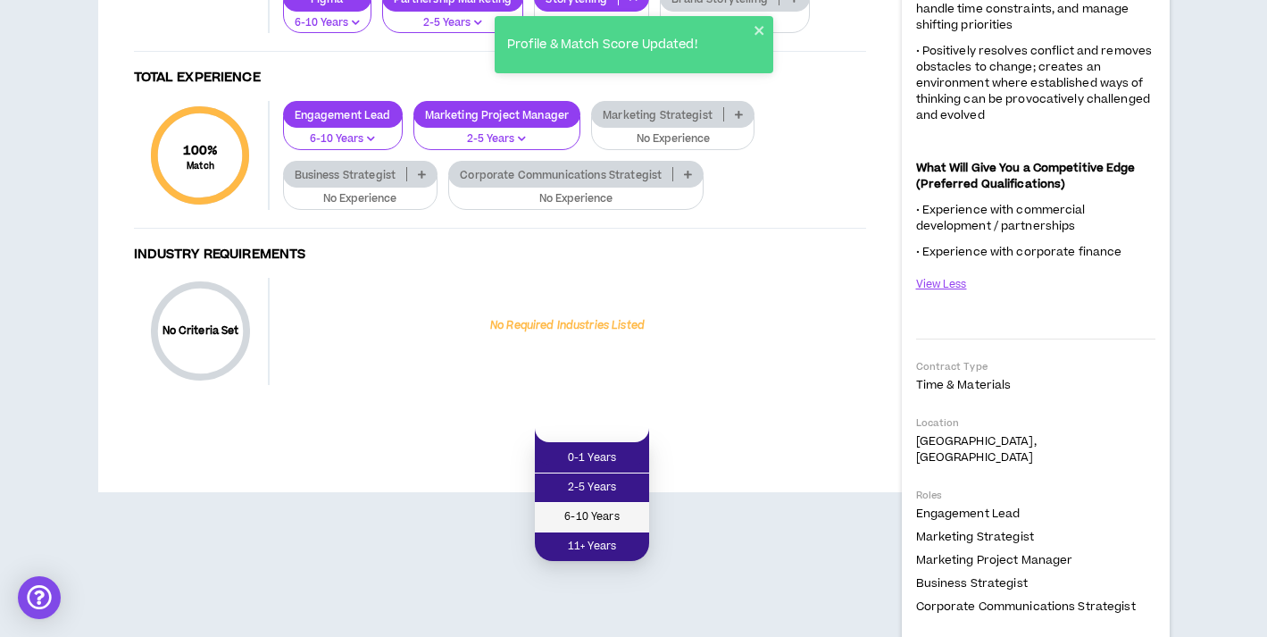
click at [613, 516] on span "6-10 Years" at bounding box center [592, 517] width 93 height 20
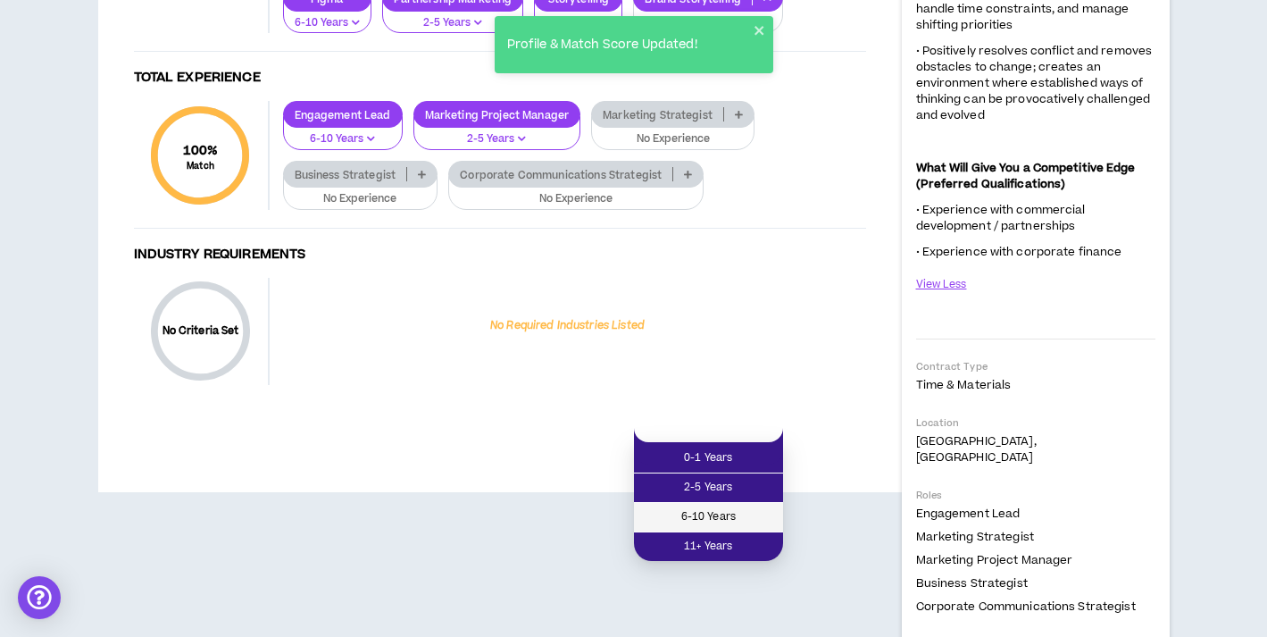
click at [725, 520] on span "6-10 Years" at bounding box center [709, 517] width 128 height 20
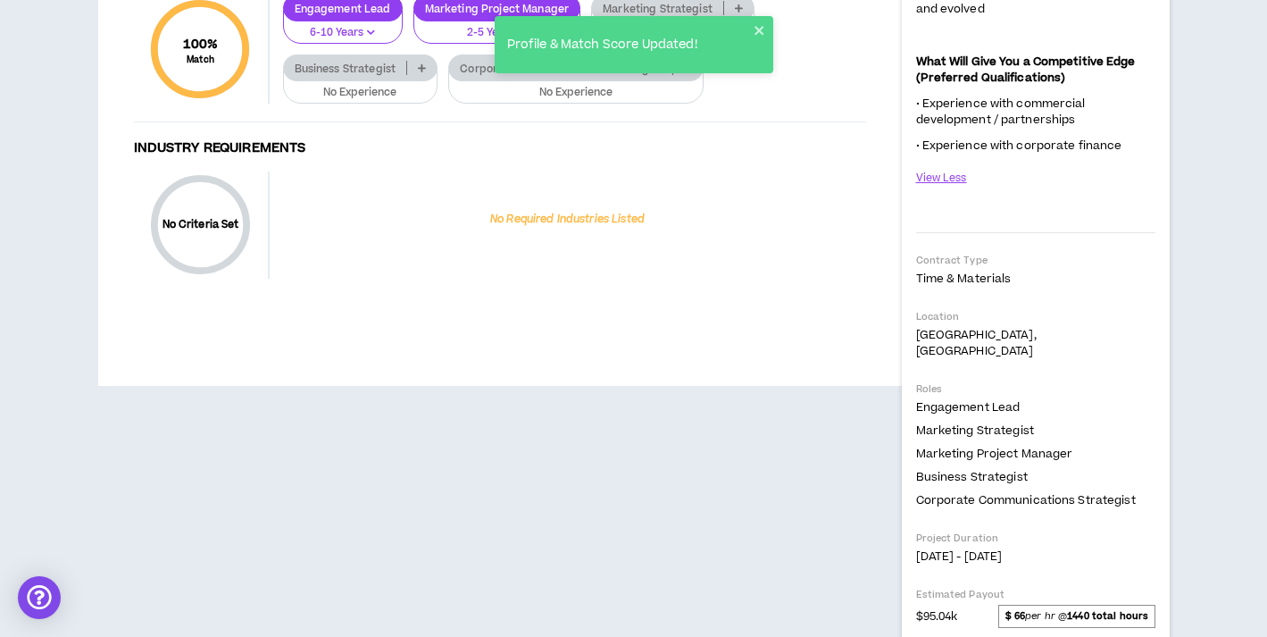
scroll to position [1843, 0]
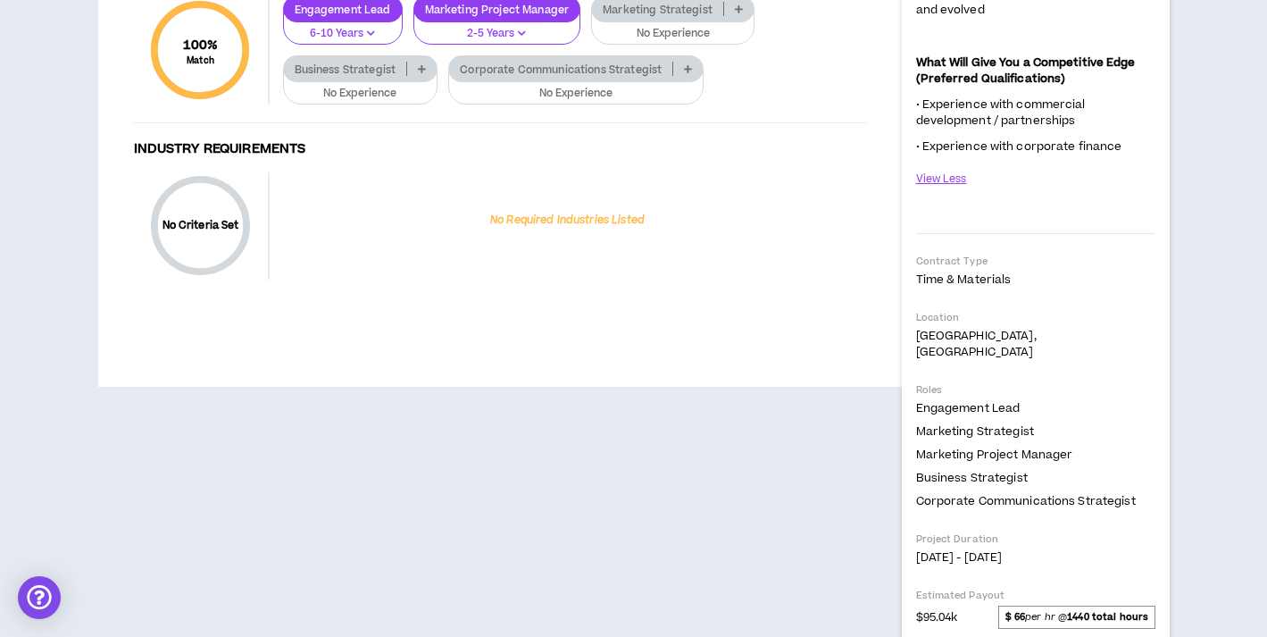
click at [420, 76] on p at bounding box center [421, 69] width 29 height 14
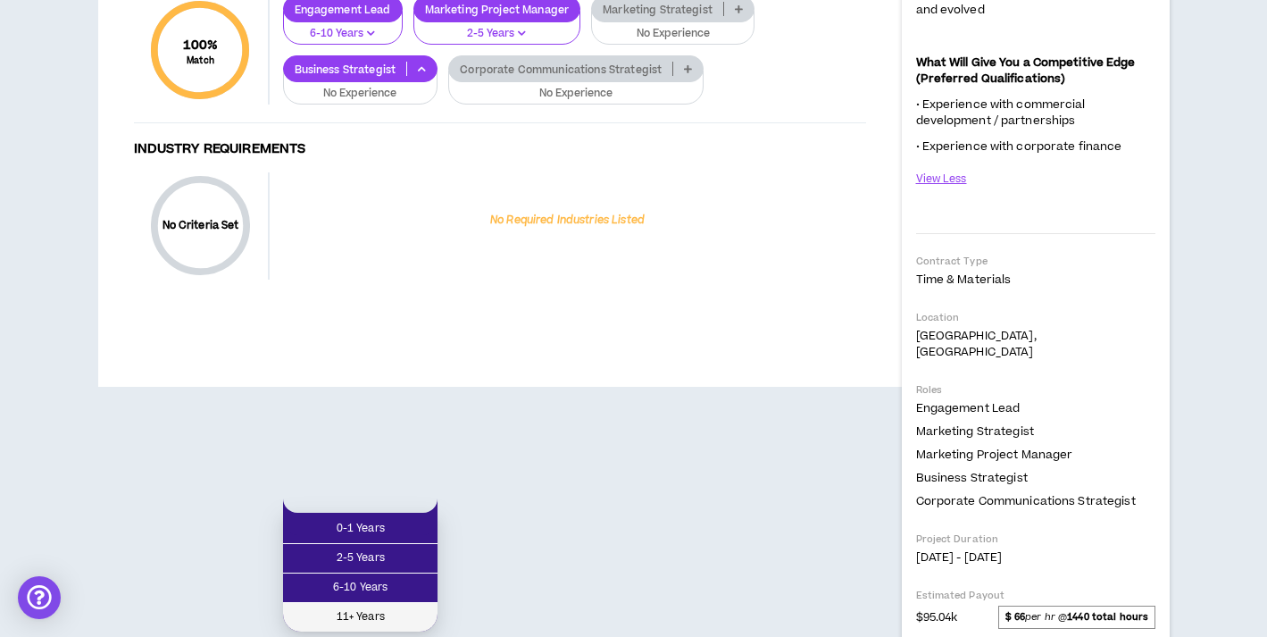
click at [389, 615] on span "11+ Years" at bounding box center [360, 617] width 133 height 20
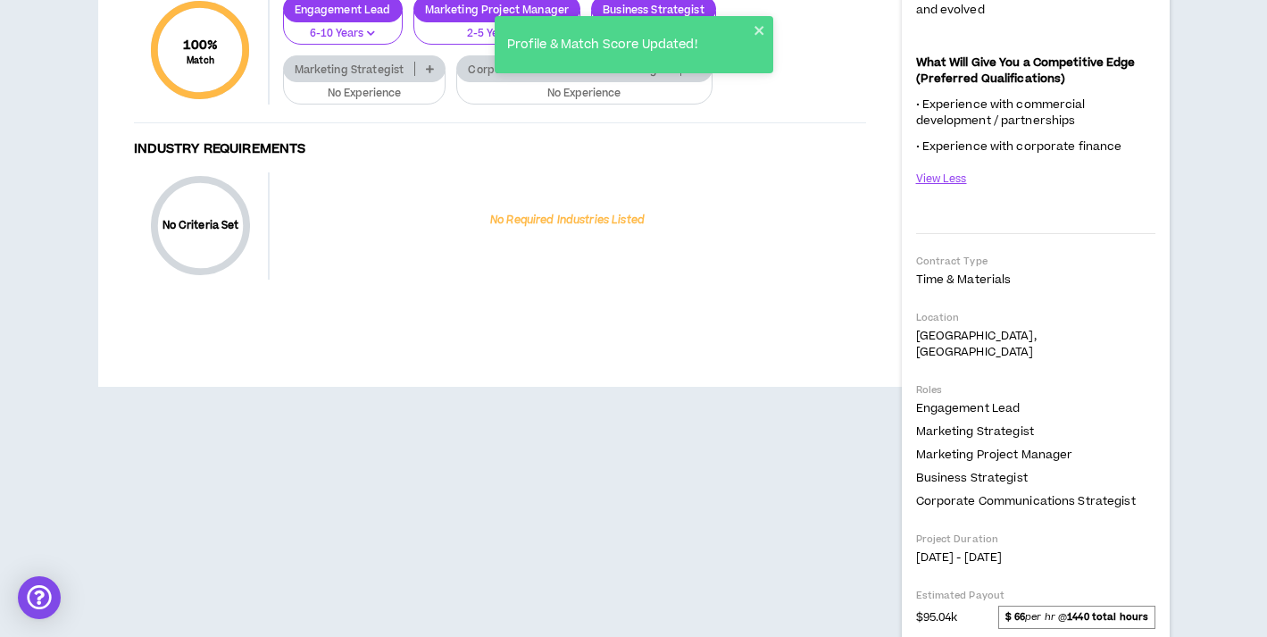
click at [696, 73] on icon at bounding box center [696, 68] width 8 height 9
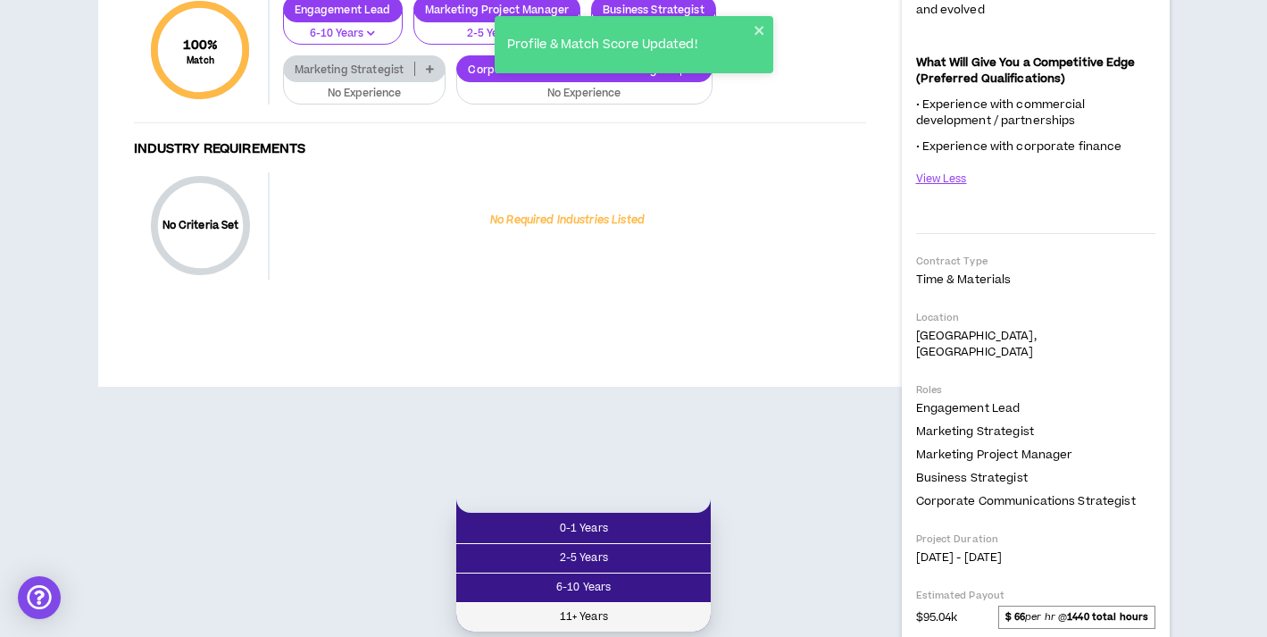
click at [634, 611] on span "11+ Years" at bounding box center [583, 617] width 233 height 20
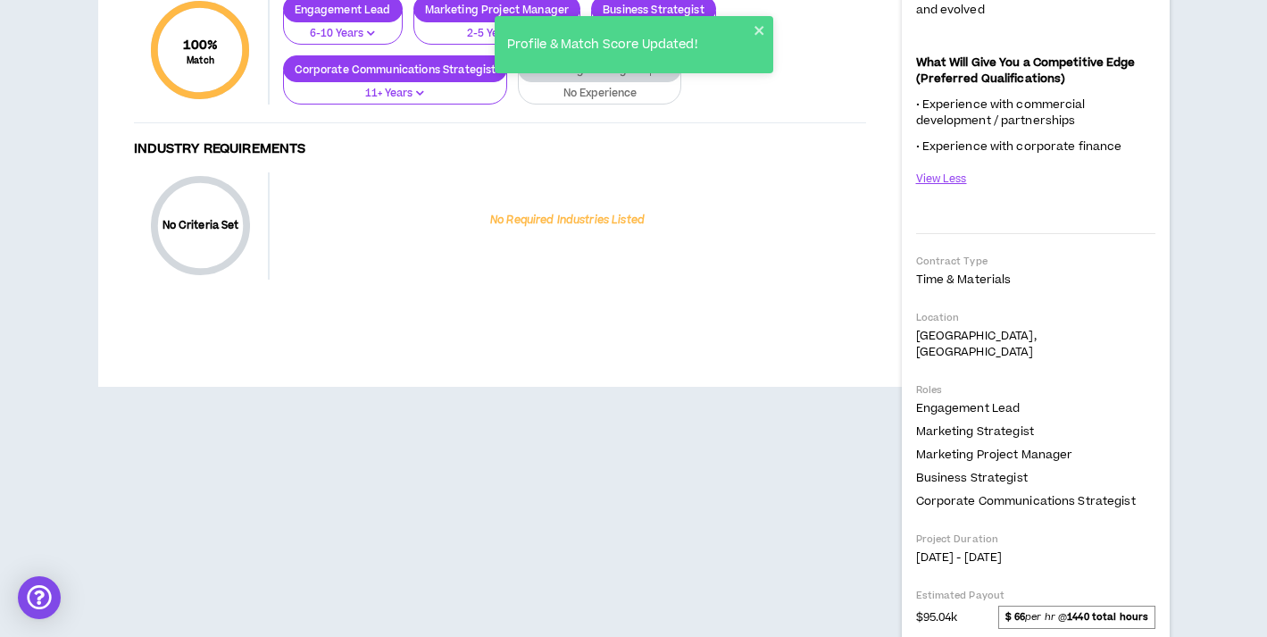
click at [536, 42] on p "2-5 Years" at bounding box center [497, 34] width 145 height 16
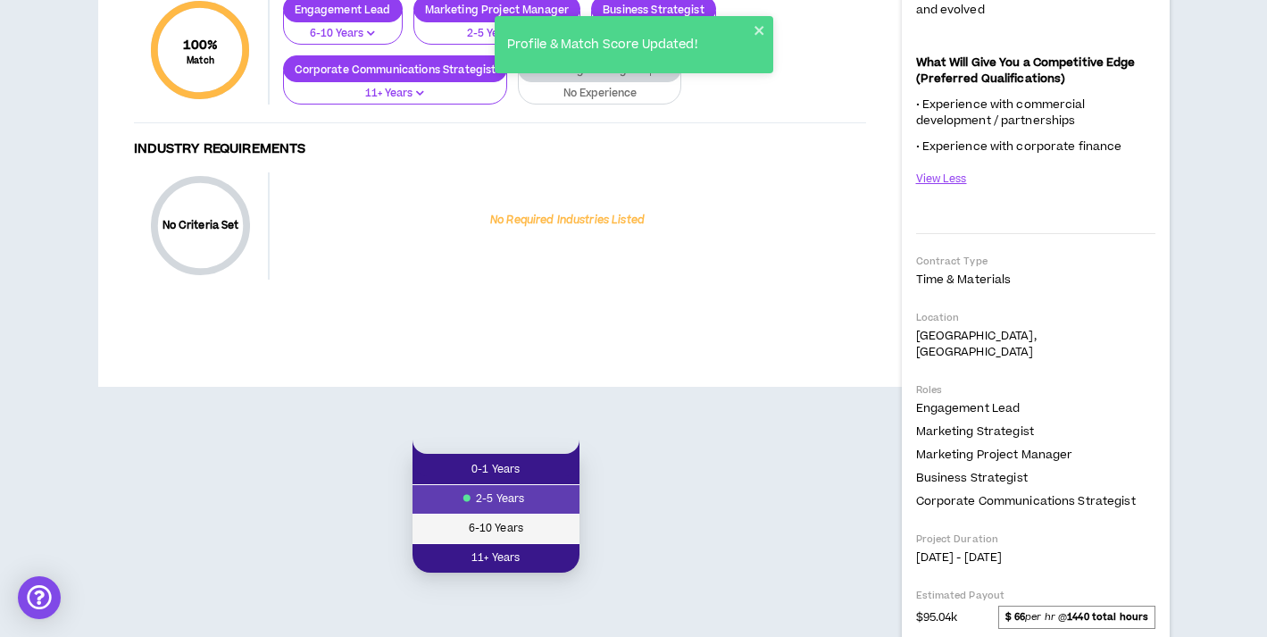
click at [504, 533] on span "6-10 Years" at bounding box center [496, 529] width 146 height 20
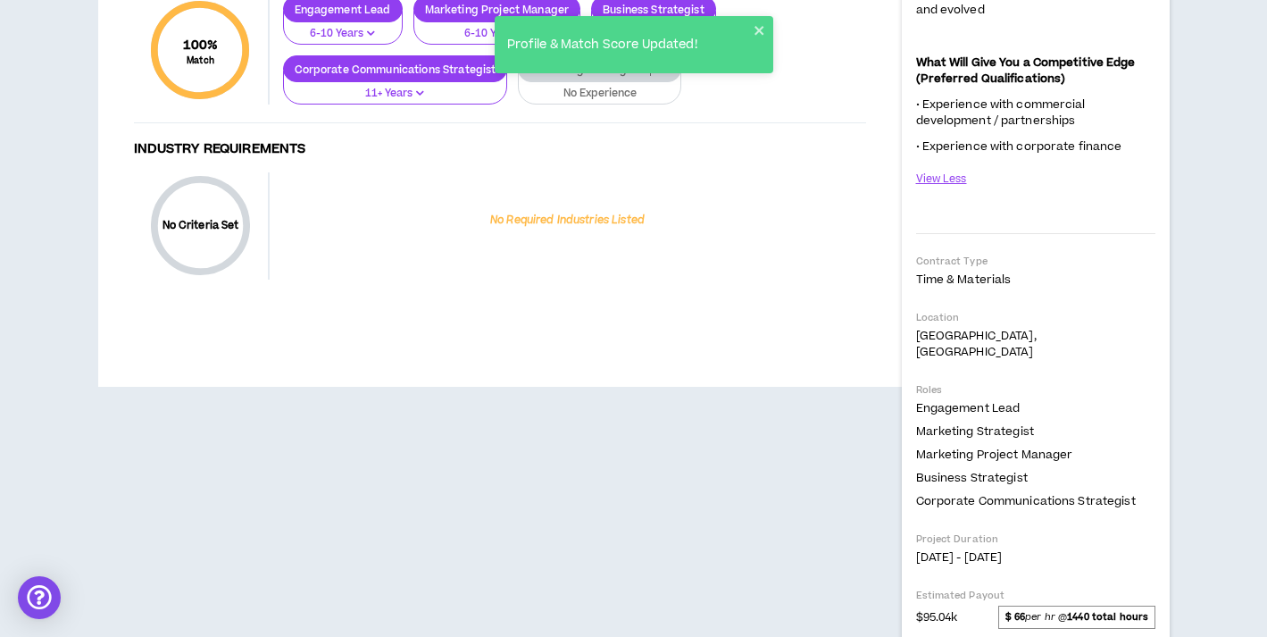
click at [665, 73] on icon at bounding box center [666, 68] width 8 height 9
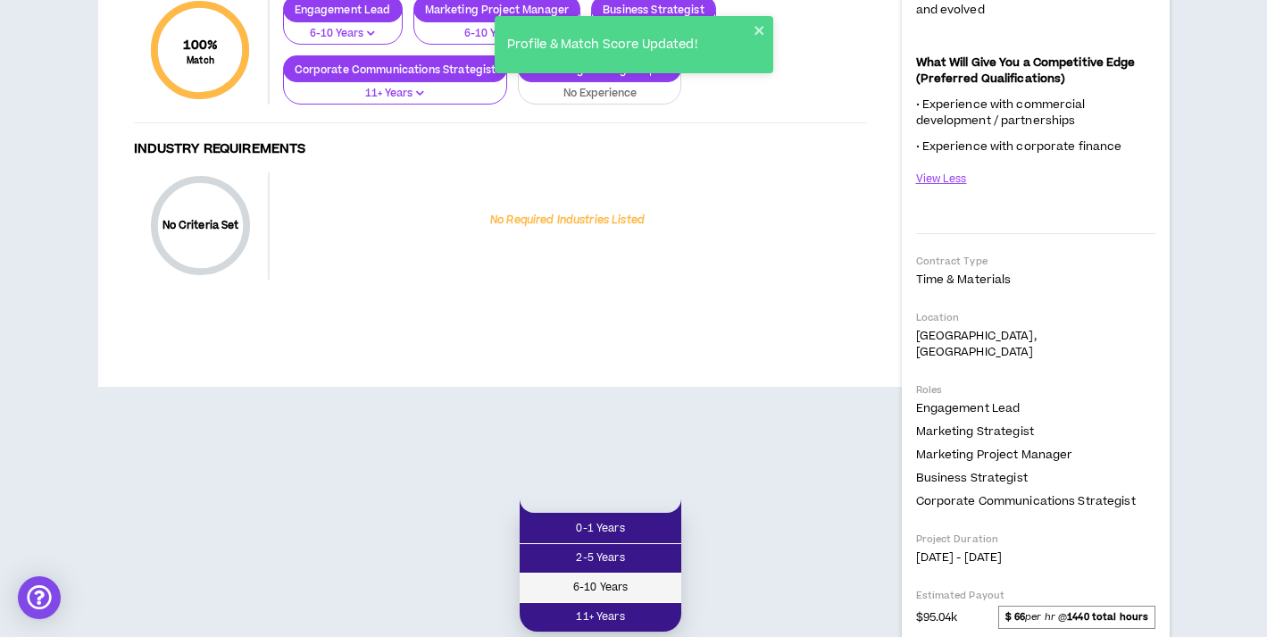
click at [613, 595] on span "6-10 Years" at bounding box center [600, 588] width 140 height 20
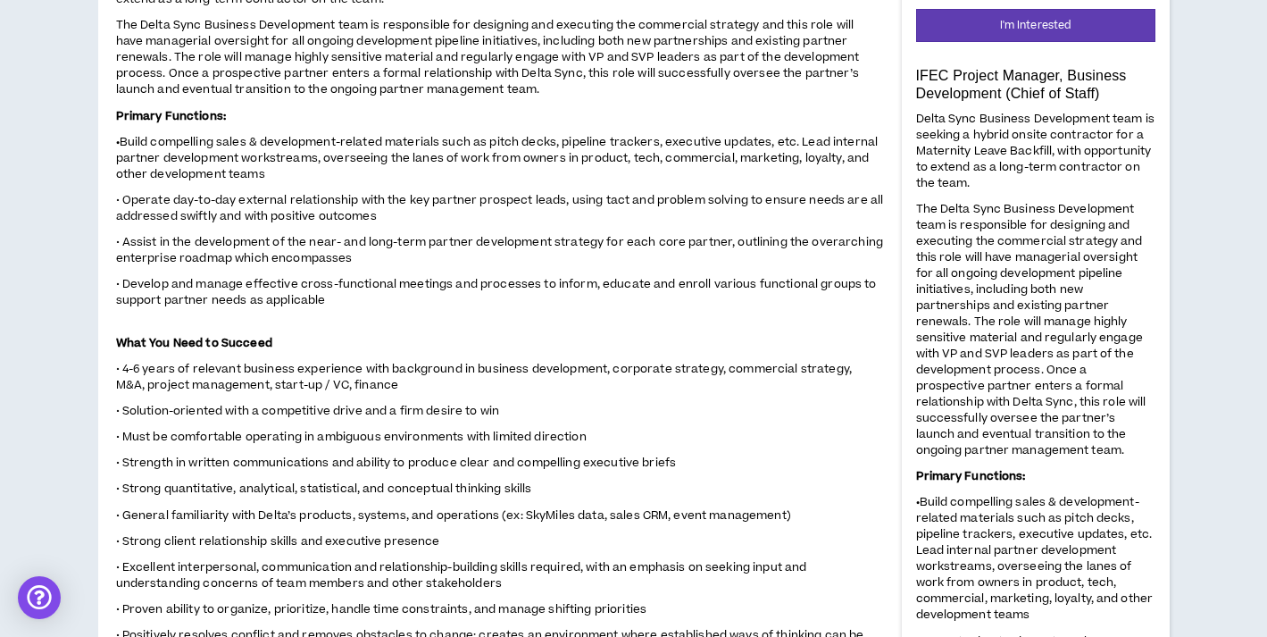
scroll to position [0, 0]
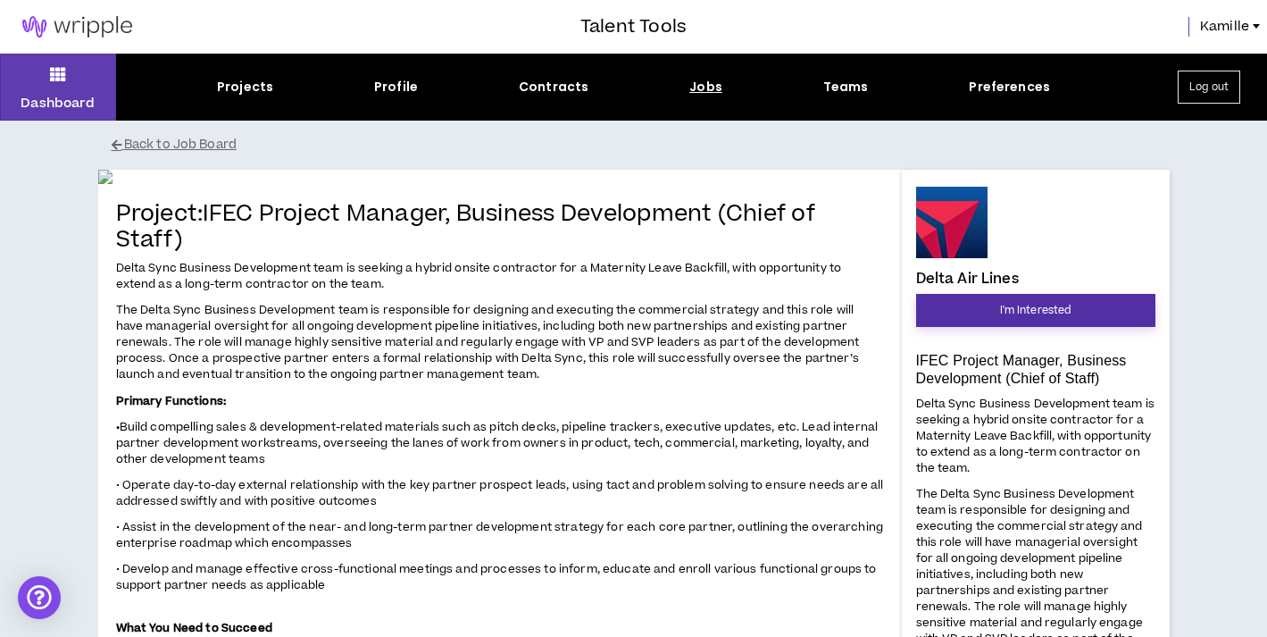
click at [1029, 304] on span "I'm Interested" at bounding box center [1035, 310] width 71 height 17
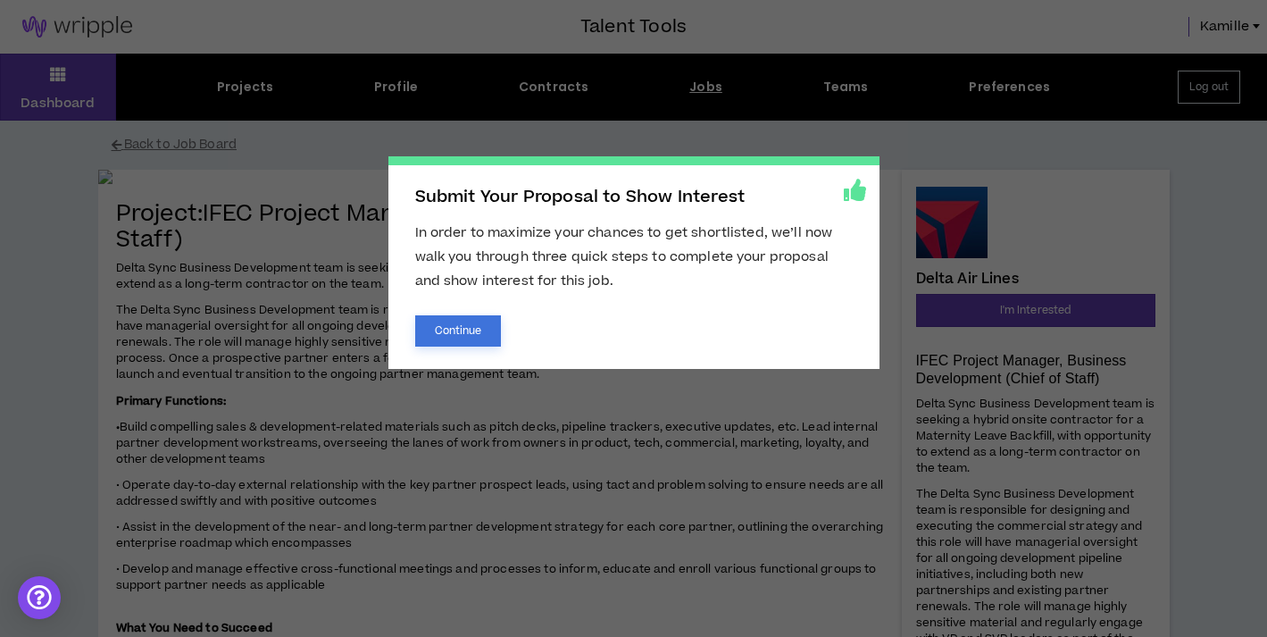
click at [469, 336] on button "Continue" at bounding box center [458, 330] width 87 height 31
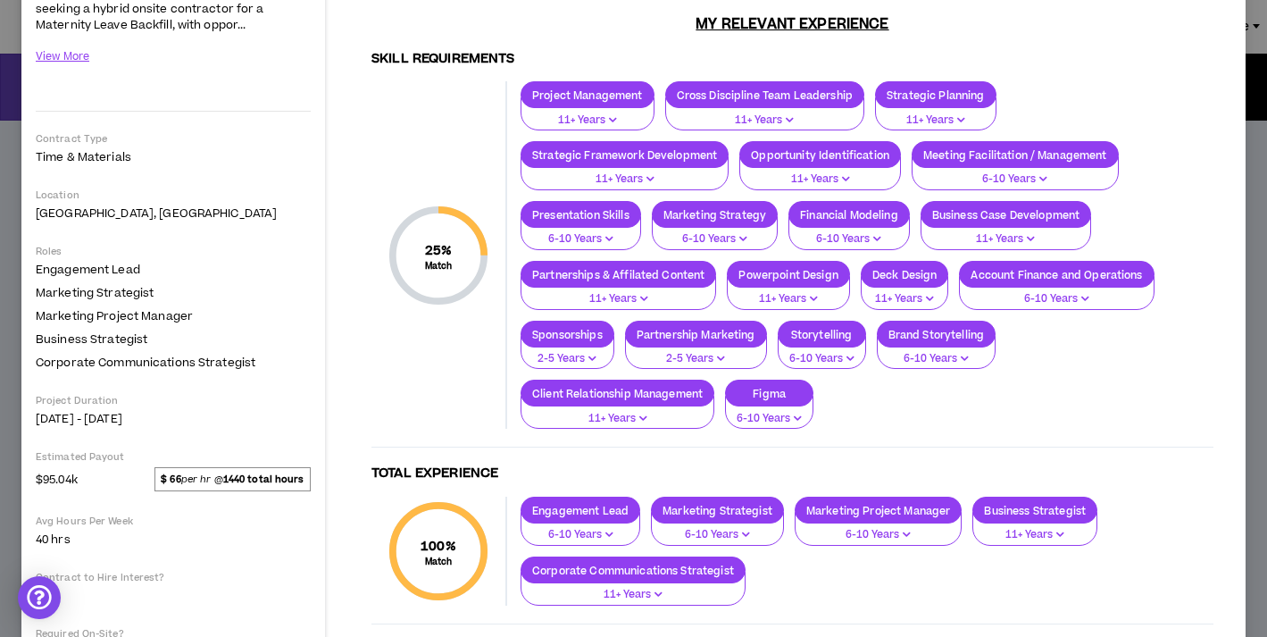
scroll to position [262, 0]
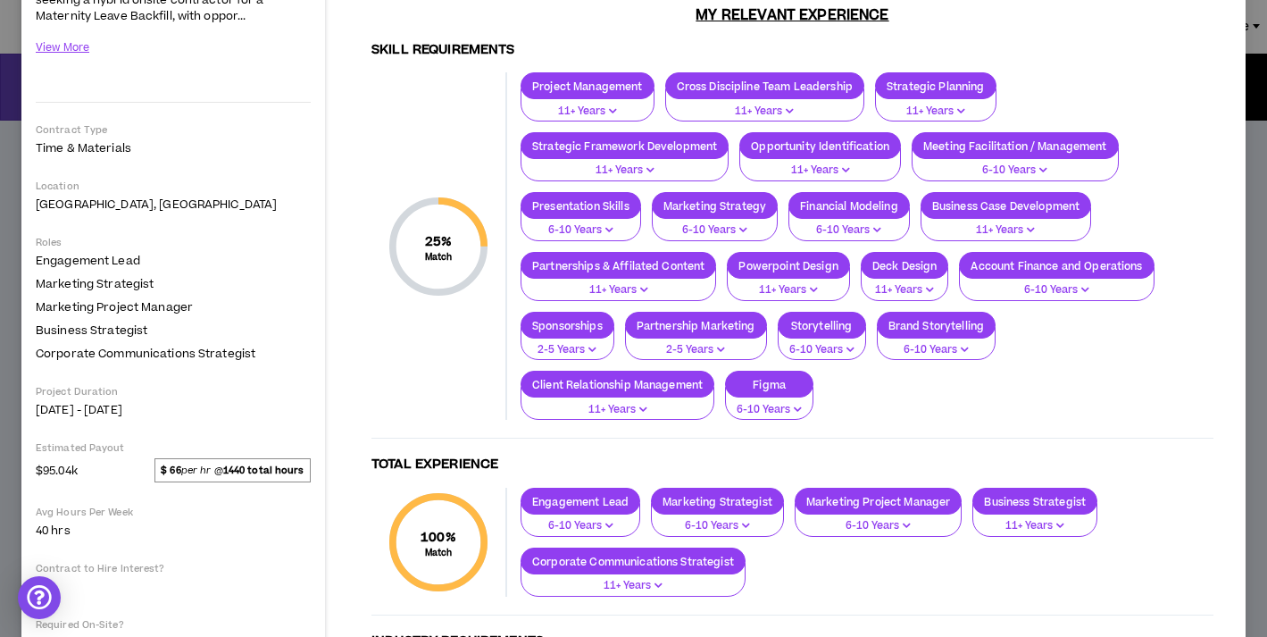
click at [433, 242] on span "25 %" at bounding box center [439, 241] width 28 height 19
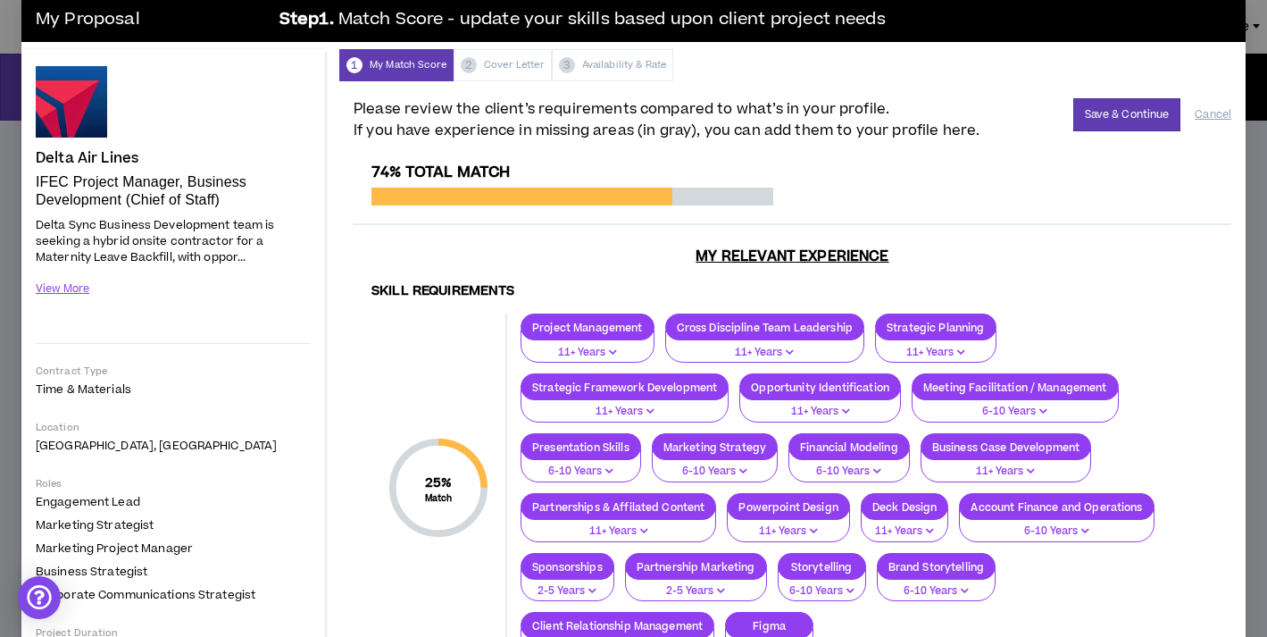
scroll to position [0, 0]
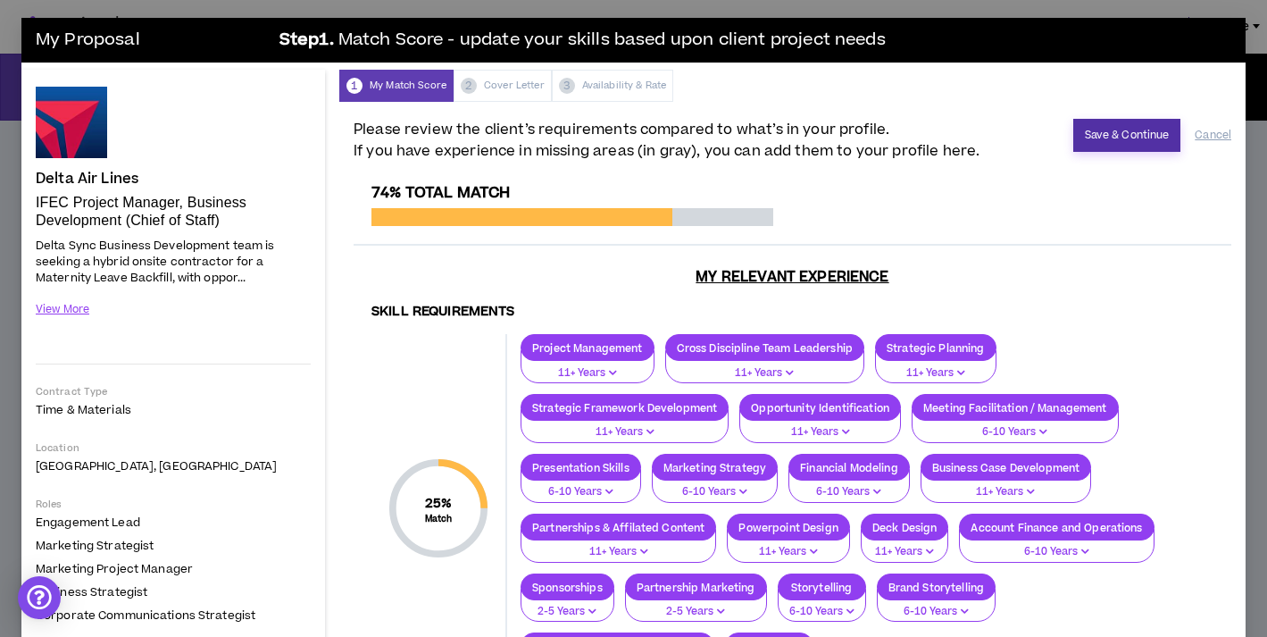
click at [1111, 133] on button "Save & Continue" at bounding box center [1127, 135] width 108 height 33
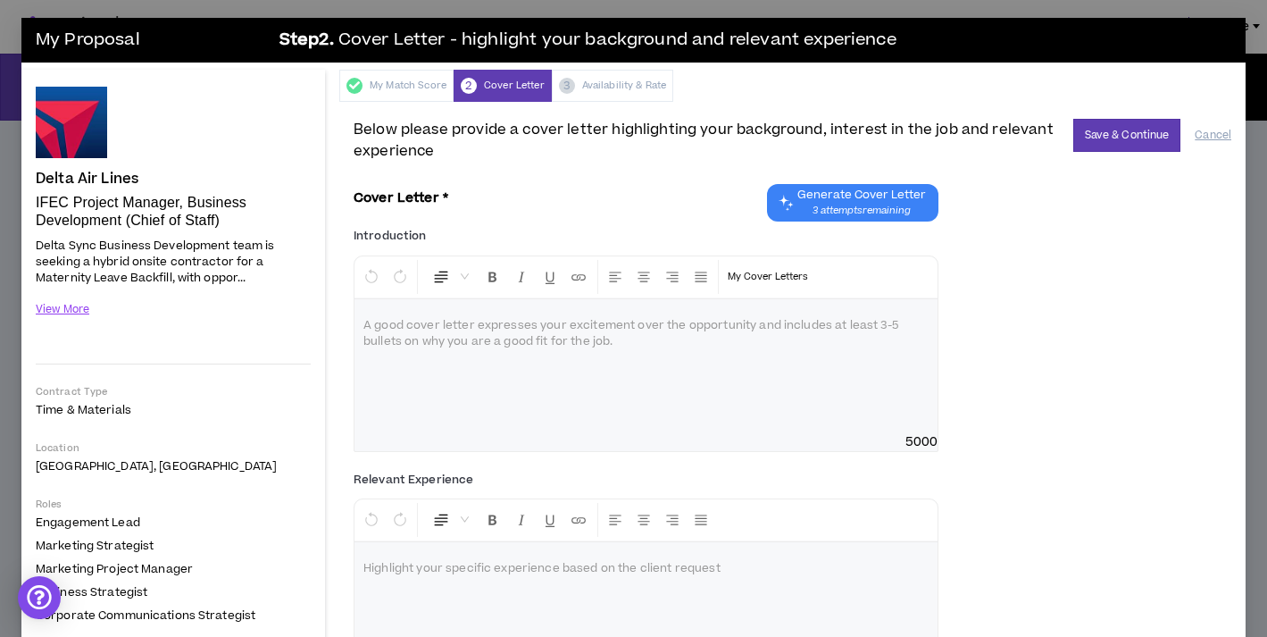
click at [895, 214] on span "3 attempts remaining" at bounding box center [861, 211] width 129 height 14
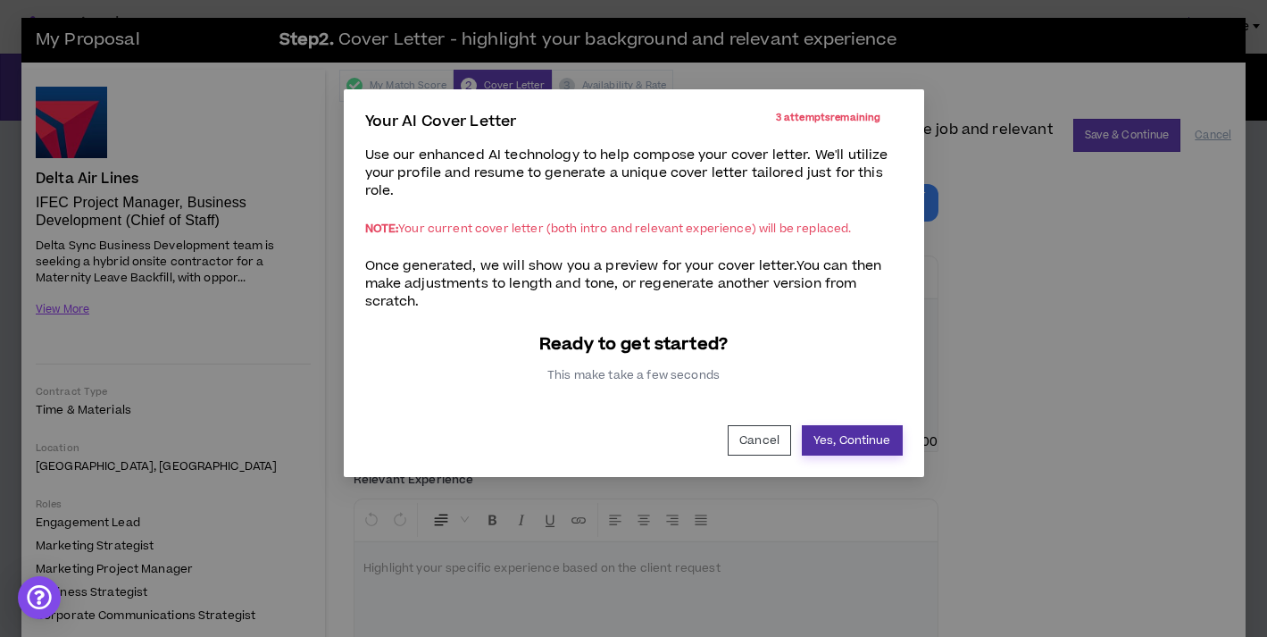
click at [860, 442] on button "Yes, Continue" at bounding box center [852, 440] width 101 height 30
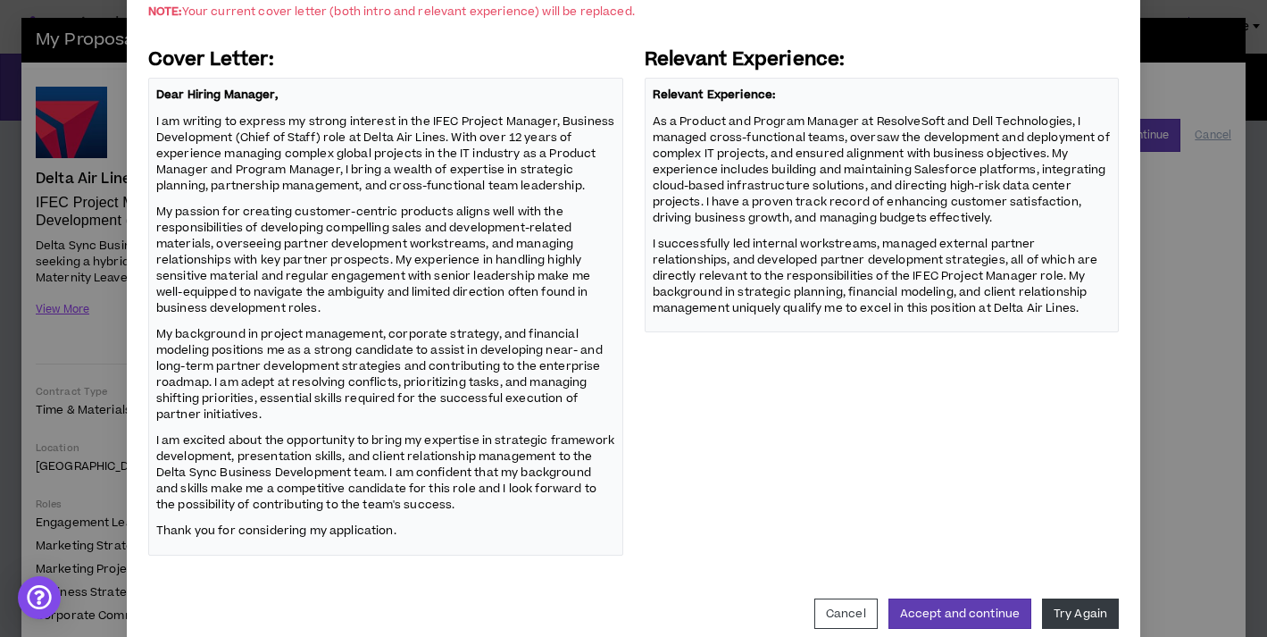
scroll to position [238, 0]
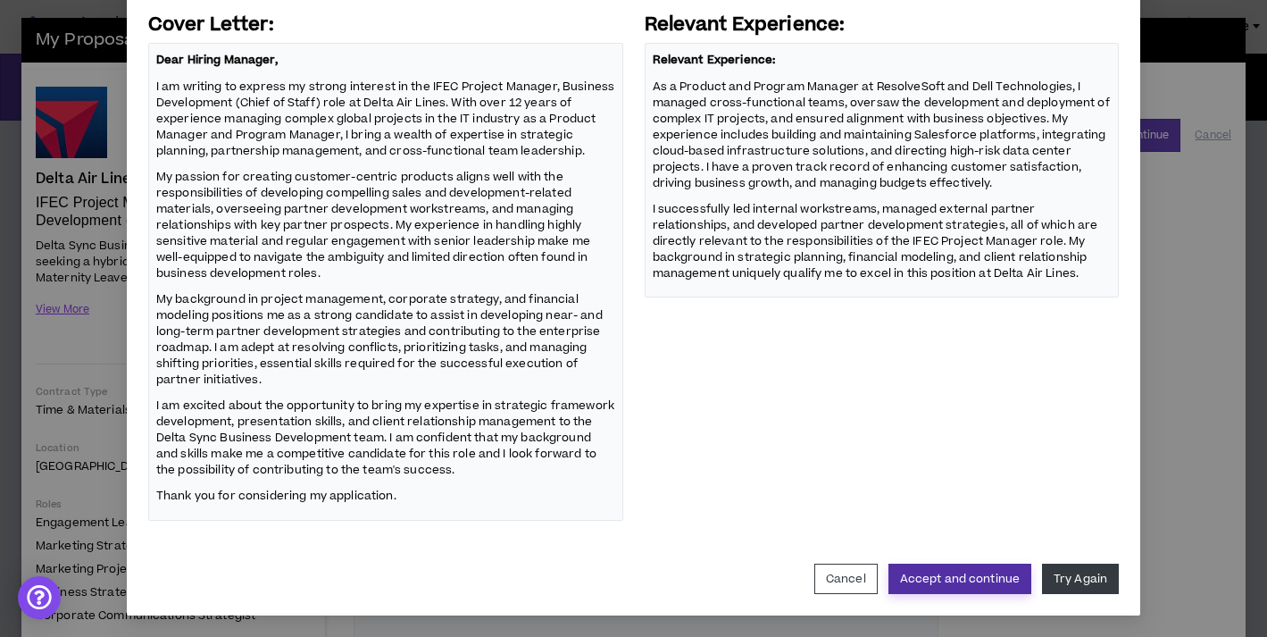
click at [985, 572] on button "Accept and continue" at bounding box center [959, 578] width 143 height 30
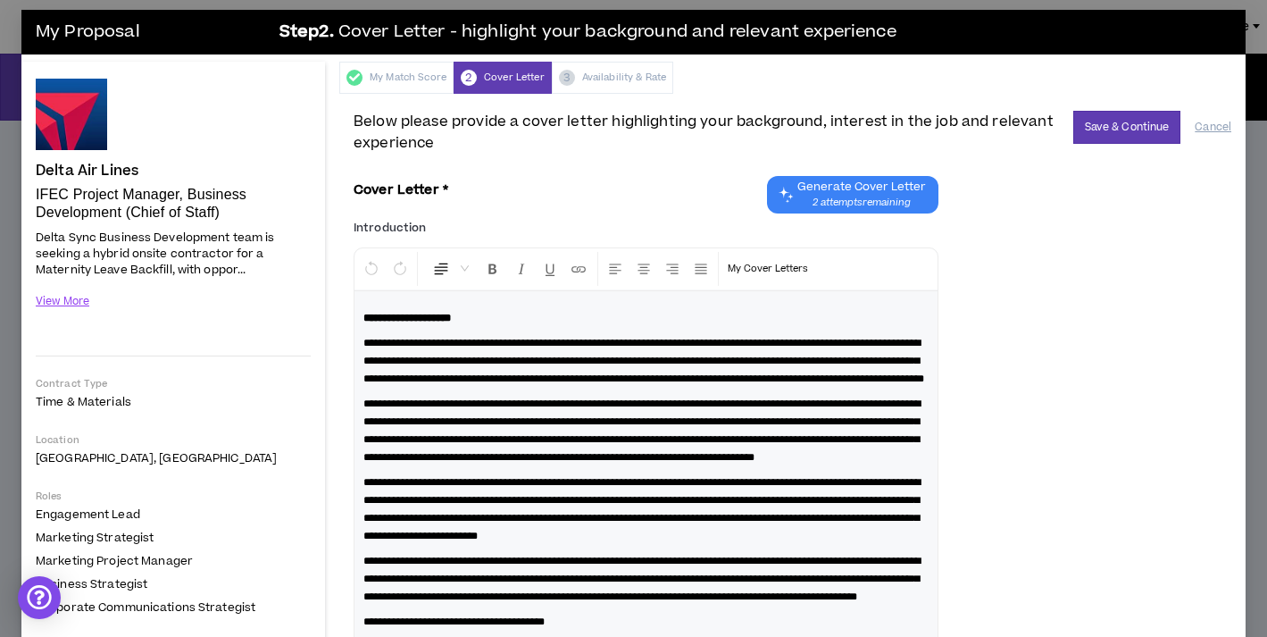
scroll to position [0, 0]
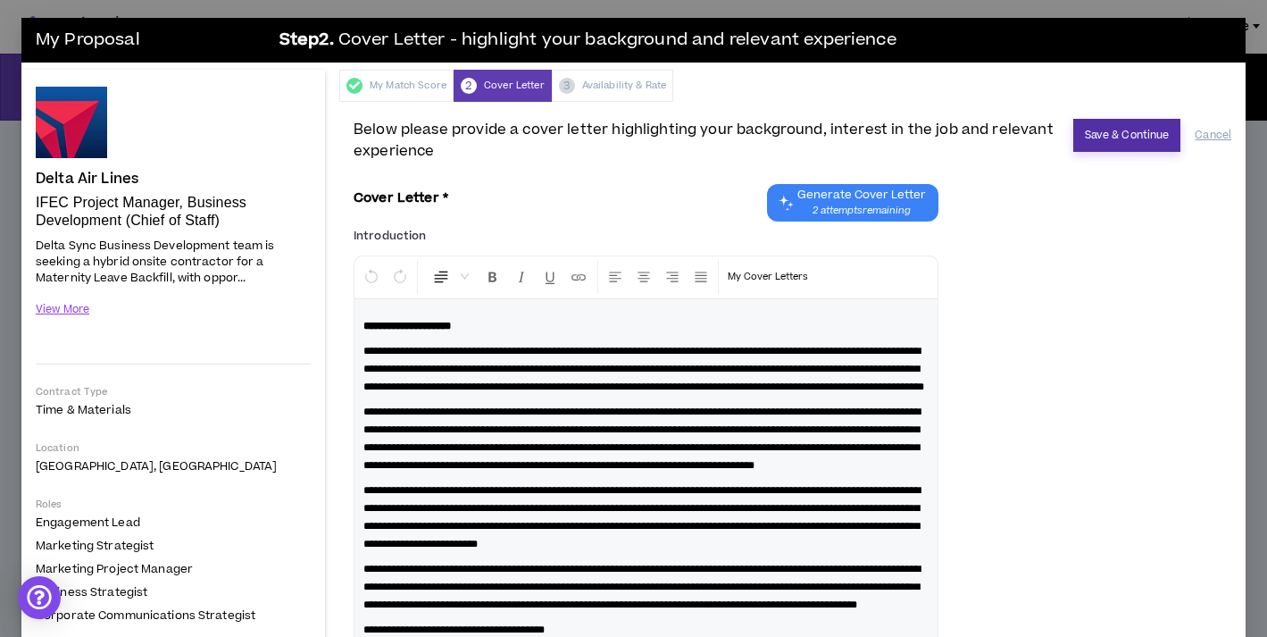
click at [1121, 137] on button "Save & Continue" at bounding box center [1127, 135] width 108 height 33
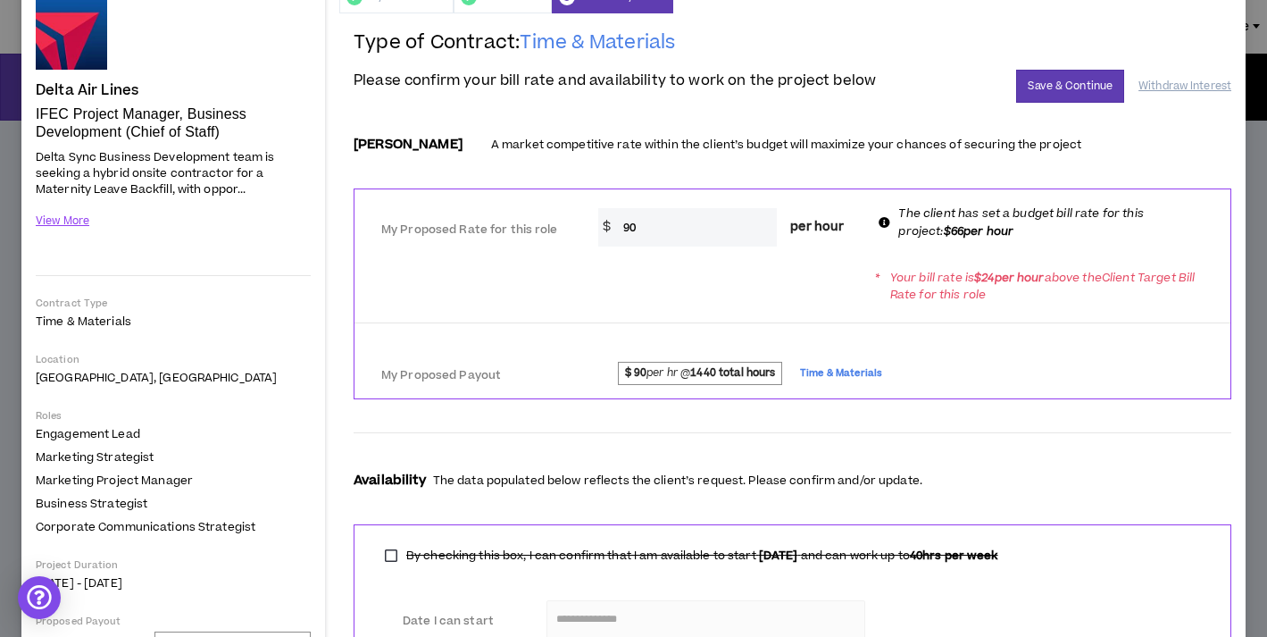
scroll to position [86, 0]
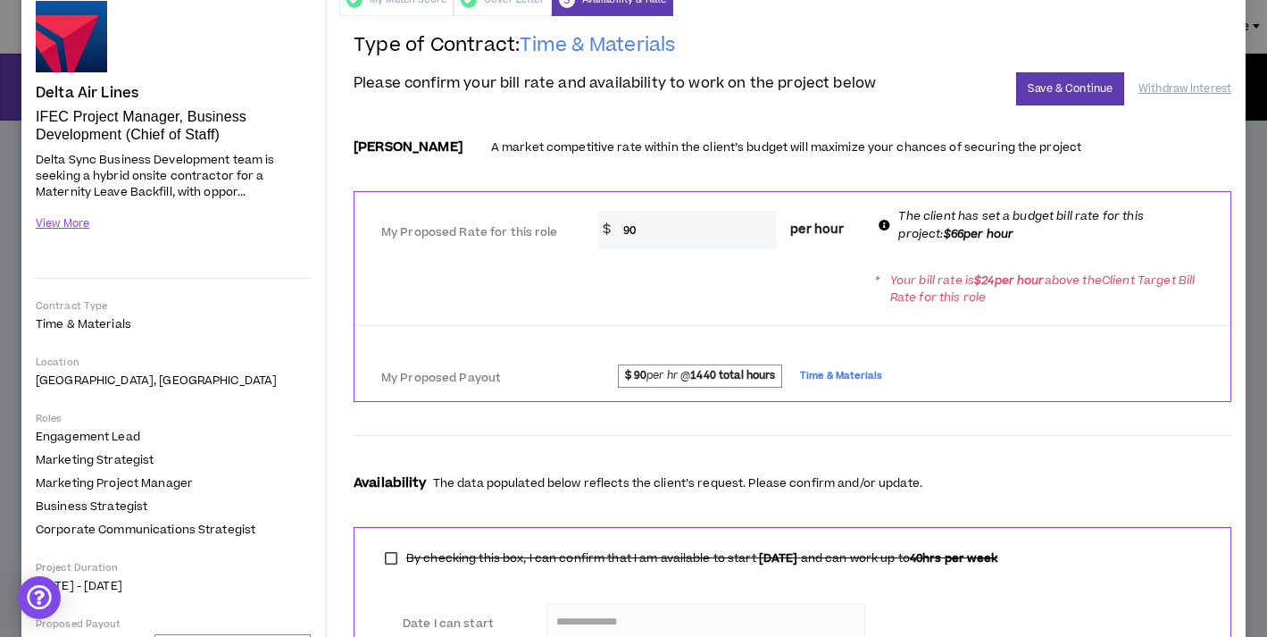
click at [654, 234] on input "90" at bounding box center [695, 230] width 163 height 38
type input "9"
type input "66"
click at [1055, 383] on span "$ 90 per hr @ 1440 total hours Time & Materials" at bounding box center [901, 378] width 621 height 28
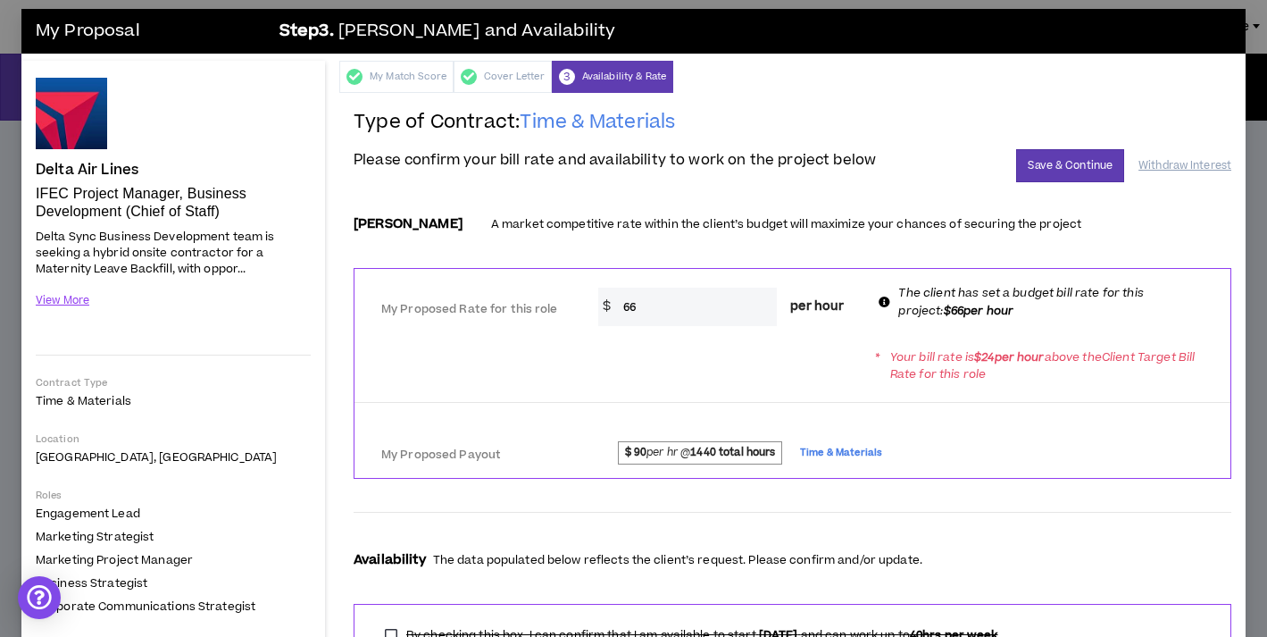
scroll to position [1, 0]
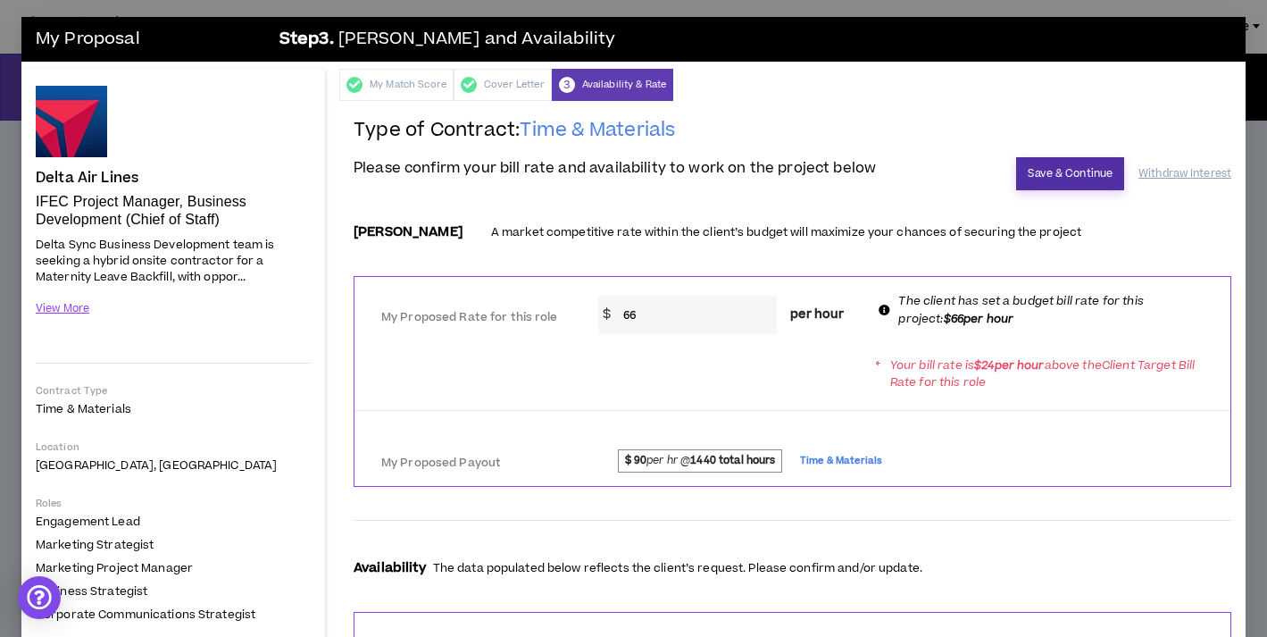
click at [1072, 172] on button "Save & Continue" at bounding box center [1070, 173] width 108 height 33
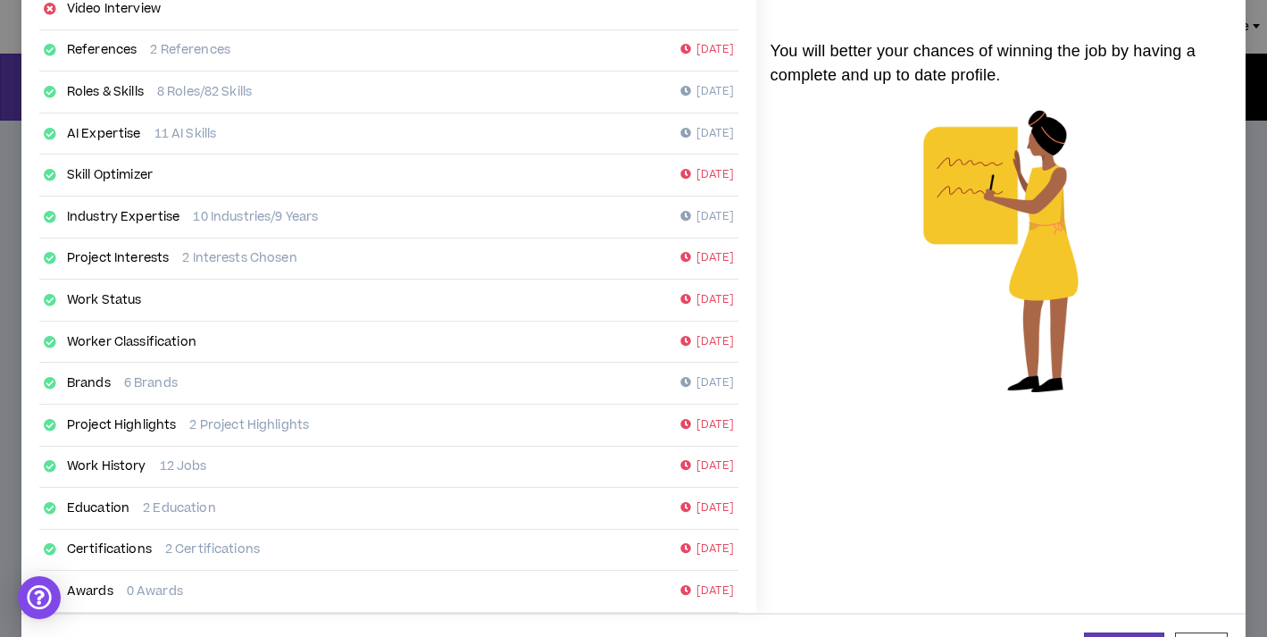
scroll to position [303, 0]
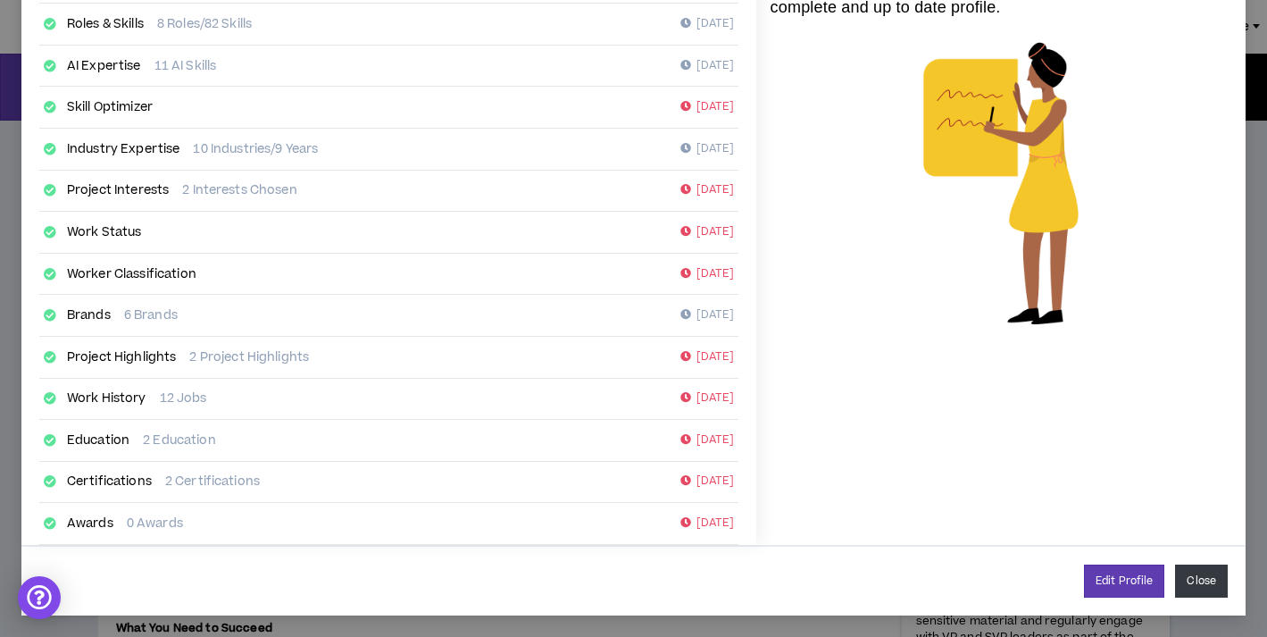
click at [1197, 583] on button "Close" at bounding box center [1201, 580] width 53 height 33
